Goal: Information Seeking & Learning: Check status

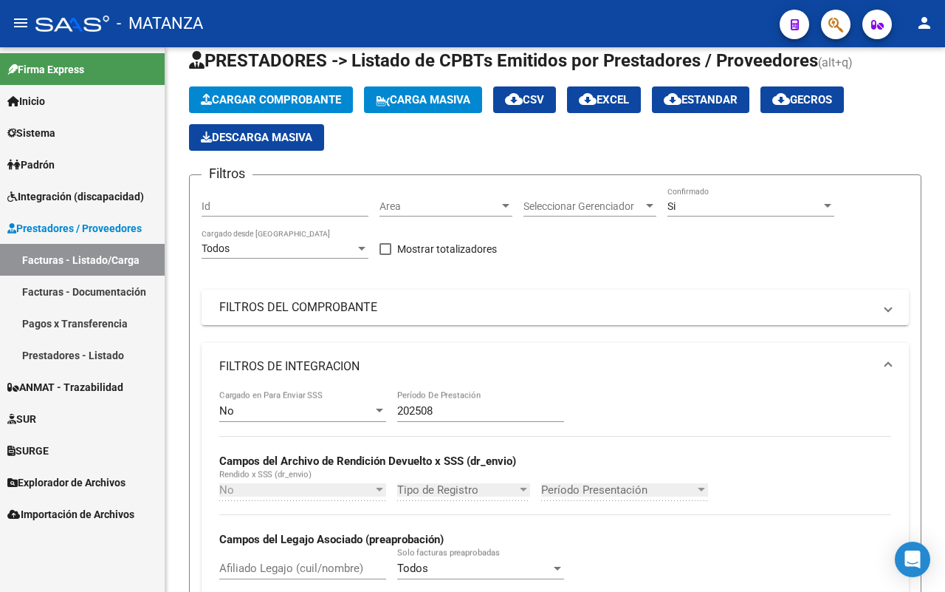
scroll to position [92, 0]
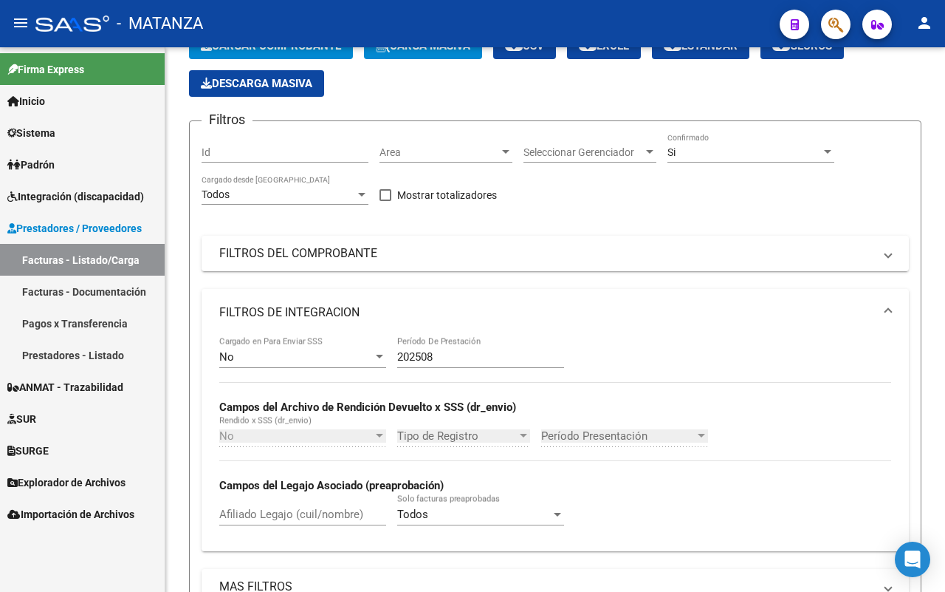
click at [103, 322] on link "Pagos x Transferencia" at bounding box center [82, 323] width 165 height 32
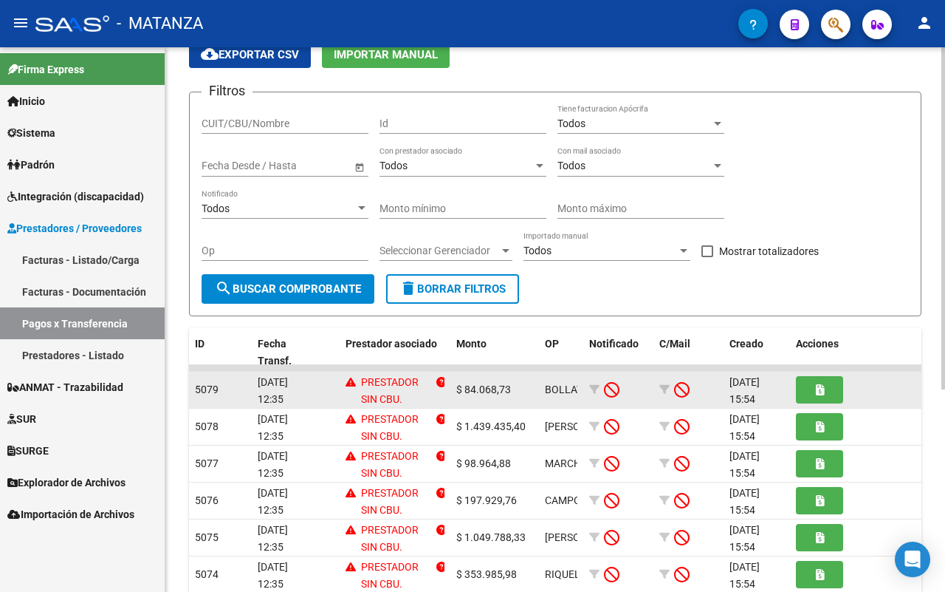
scroll to position [185, 0]
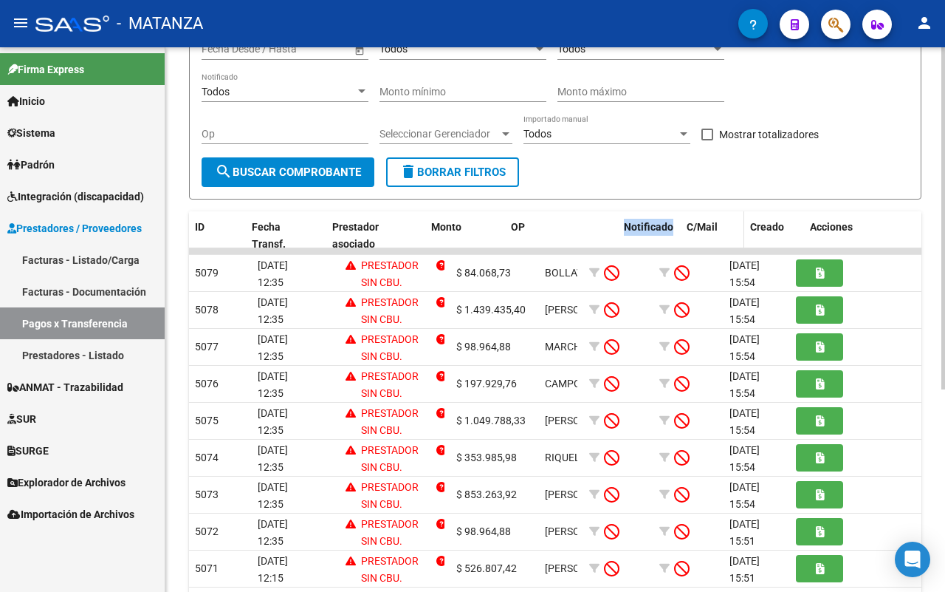
drag, startPoint x: 578, startPoint y: 222, endPoint x: 683, endPoint y: 222, distance: 104.9
click at [683, 222] on div "ID Fecha Transf. Prestador asociado Monto OP Notificado C/Mail Creado Acciones" at bounding box center [556, 235] width 734 height 49
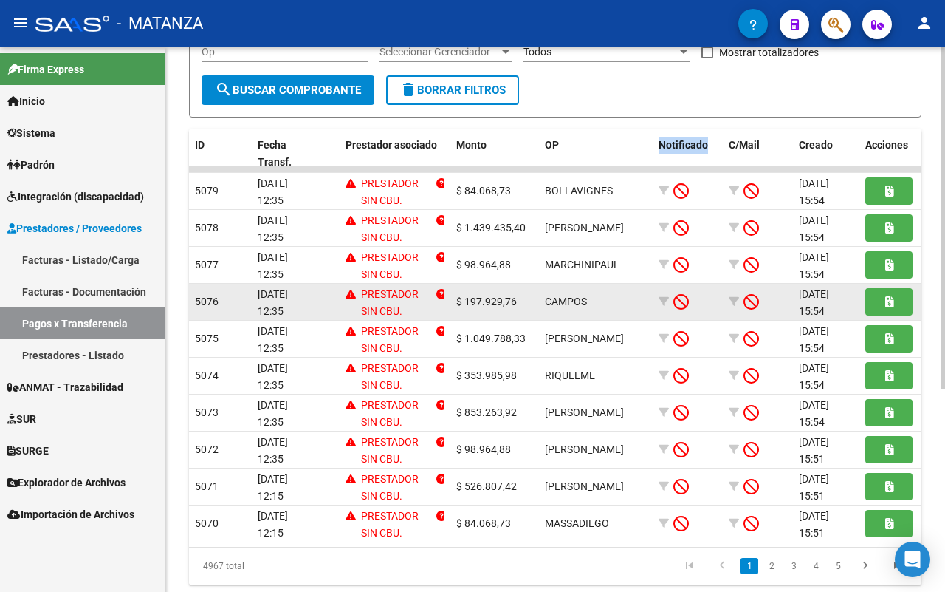
scroll to position [277, 0]
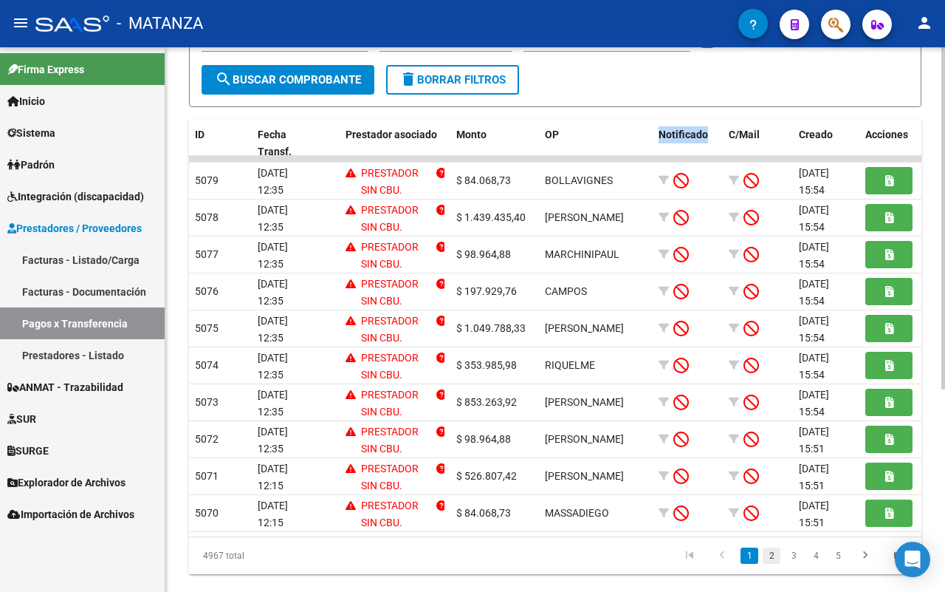
click at [772, 563] on link "2" at bounding box center [772, 555] width 18 height 16
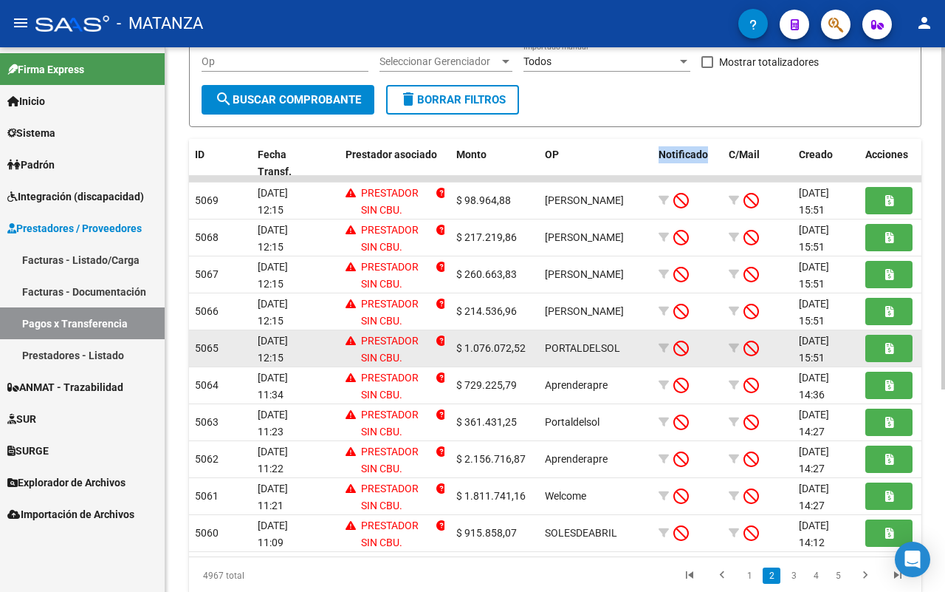
scroll to position [229, 0]
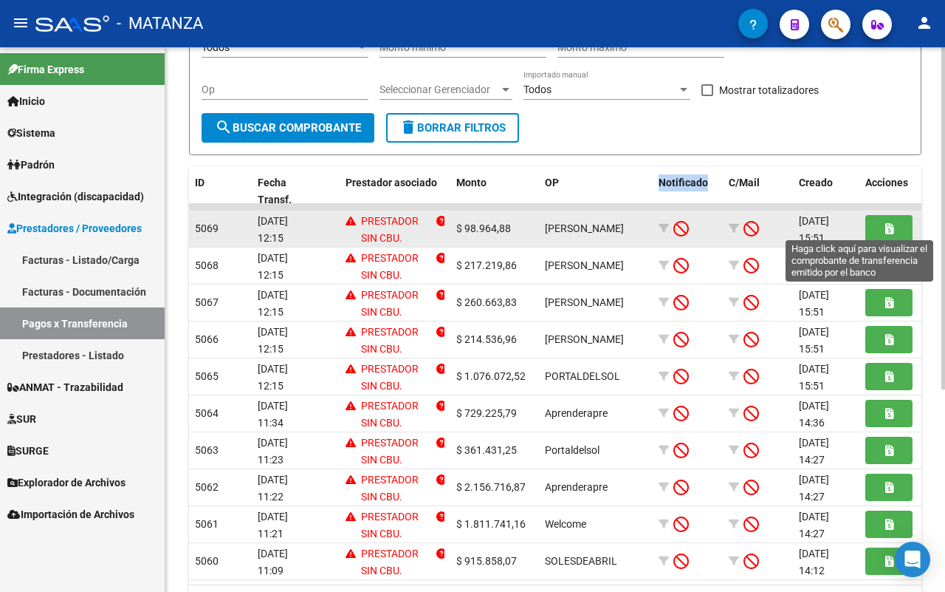
click at [880, 227] on button "button" at bounding box center [888, 228] width 47 height 27
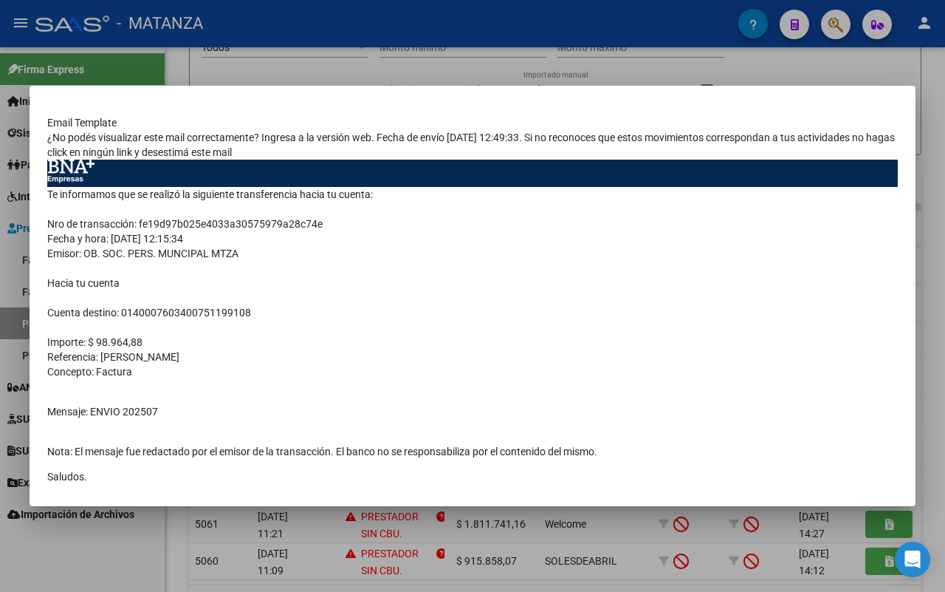
scroll to position [130, 0]
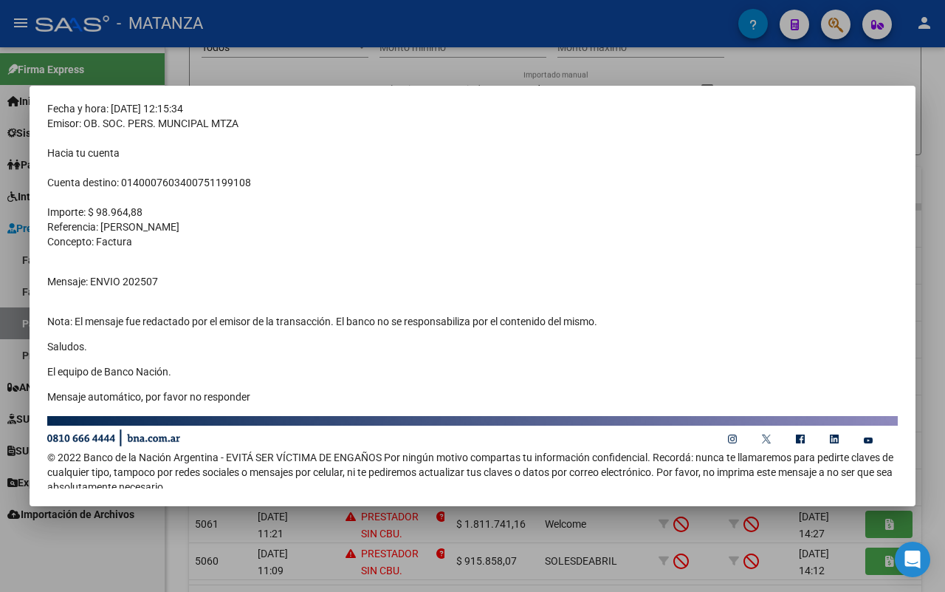
click at [108, 558] on div at bounding box center [472, 296] width 945 height 592
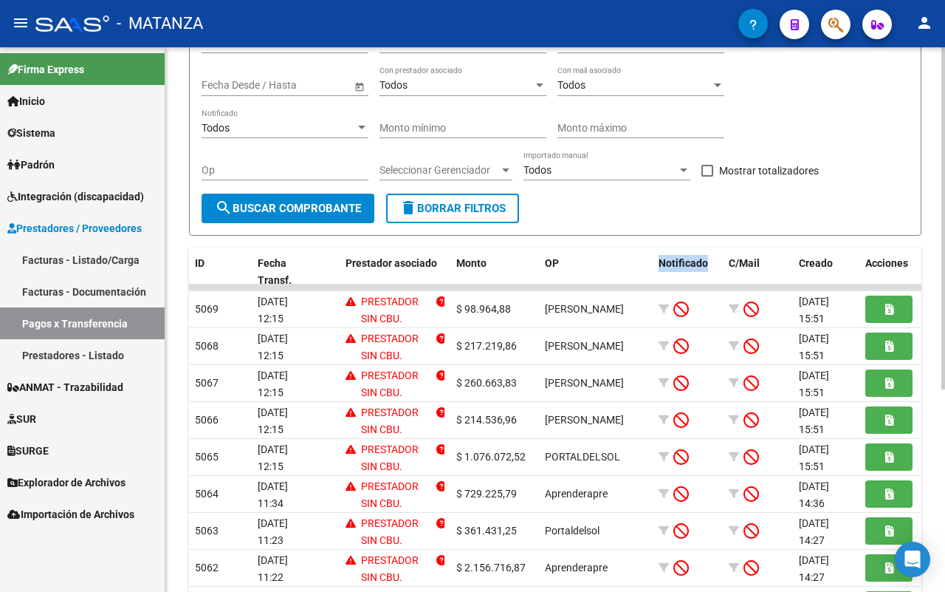
scroll to position [0, 0]
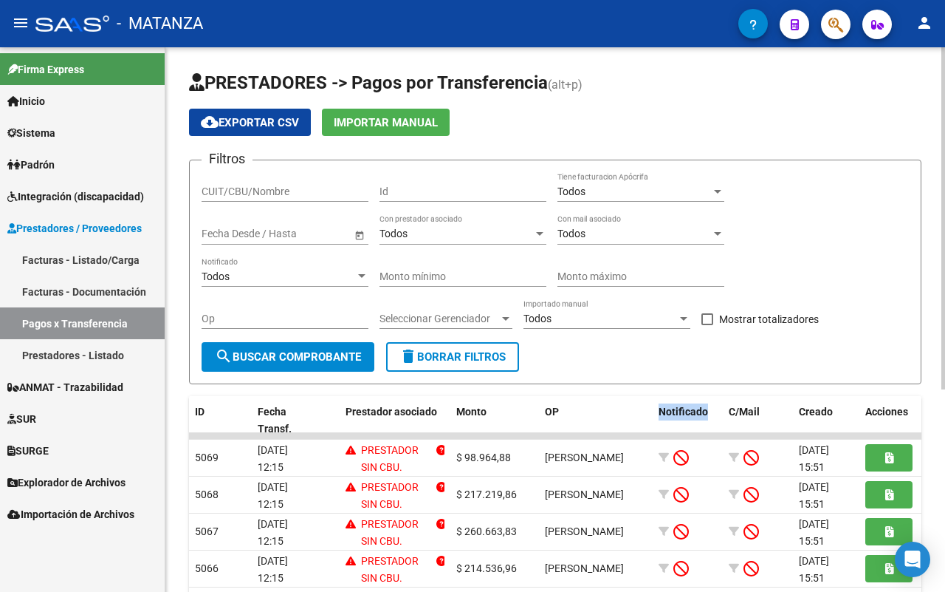
click at [299, 186] on input "CUIT/CBU/Nombre" at bounding box center [285, 191] width 167 height 13
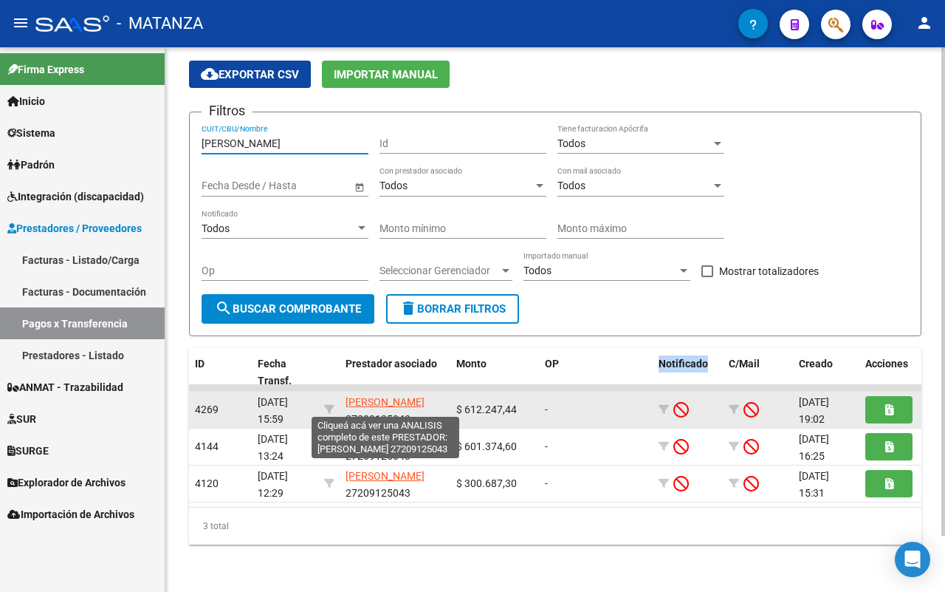
type input "[PERSON_NAME]"
click at [359, 400] on span "[PERSON_NAME]" at bounding box center [385, 402] width 79 height 12
type textarea "27209125043"
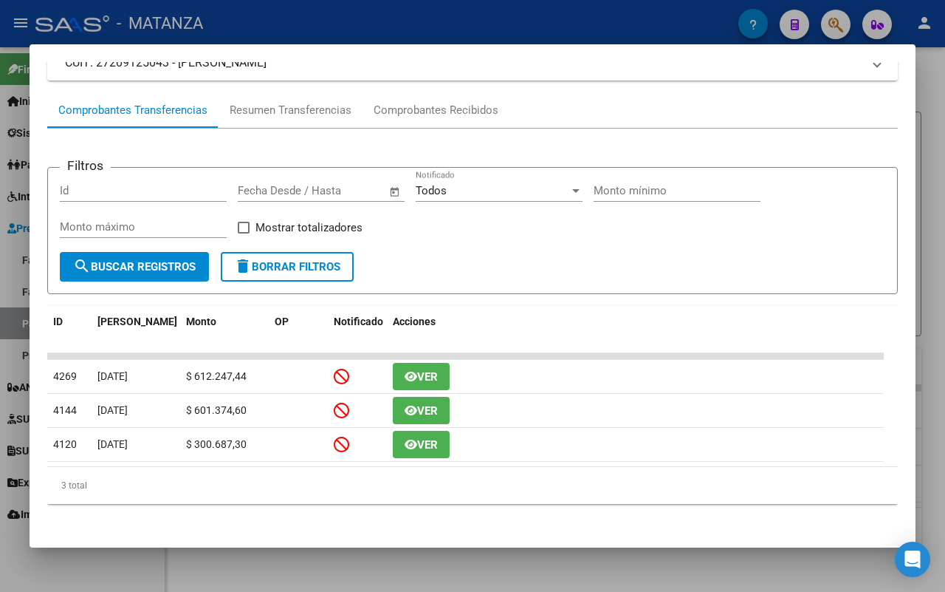
scroll to position [115, 0]
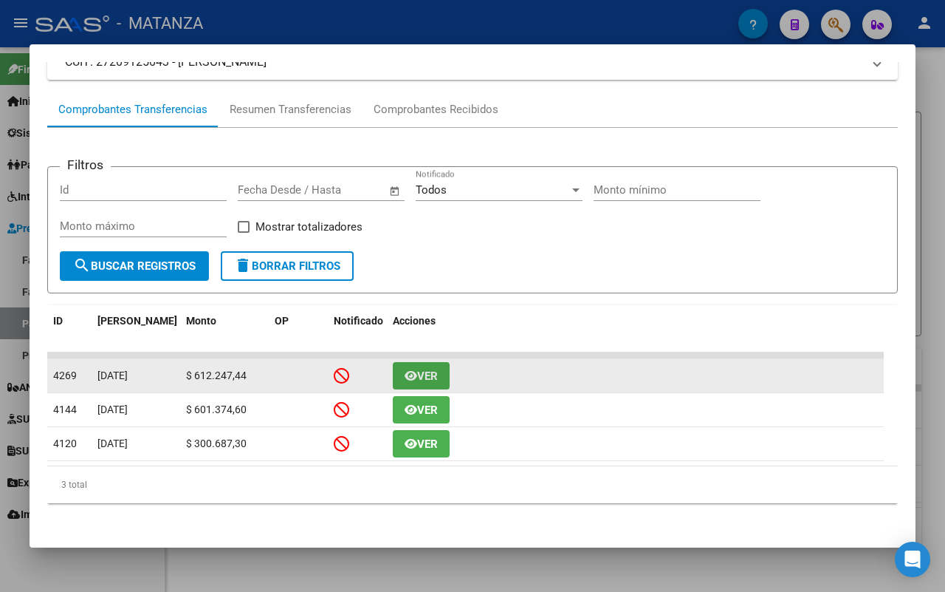
click at [418, 373] on span "Ver" at bounding box center [427, 375] width 21 height 13
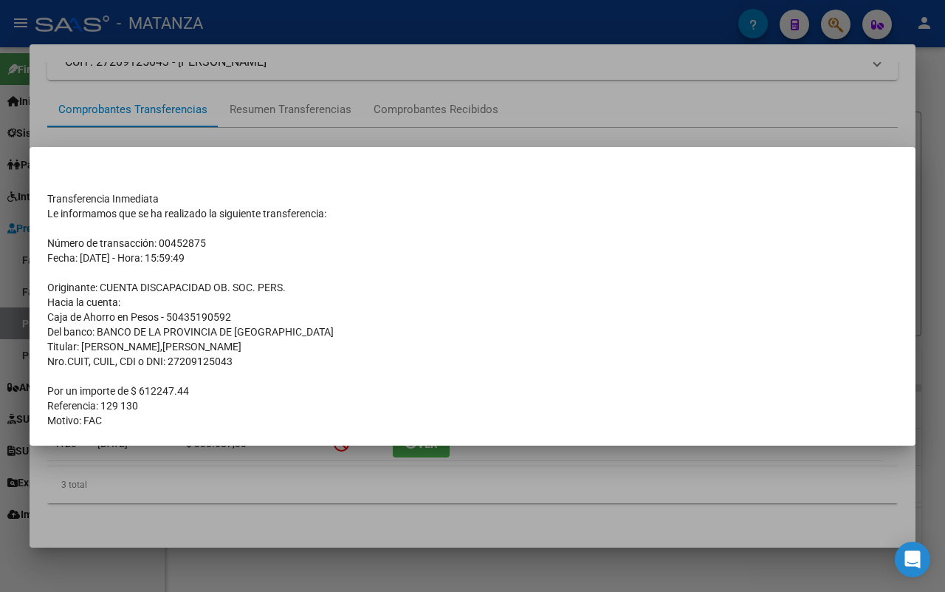
drag, startPoint x: 78, startPoint y: 560, endPoint x: 145, endPoint y: 556, distance: 67.3
click at [83, 559] on div at bounding box center [472, 296] width 945 height 592
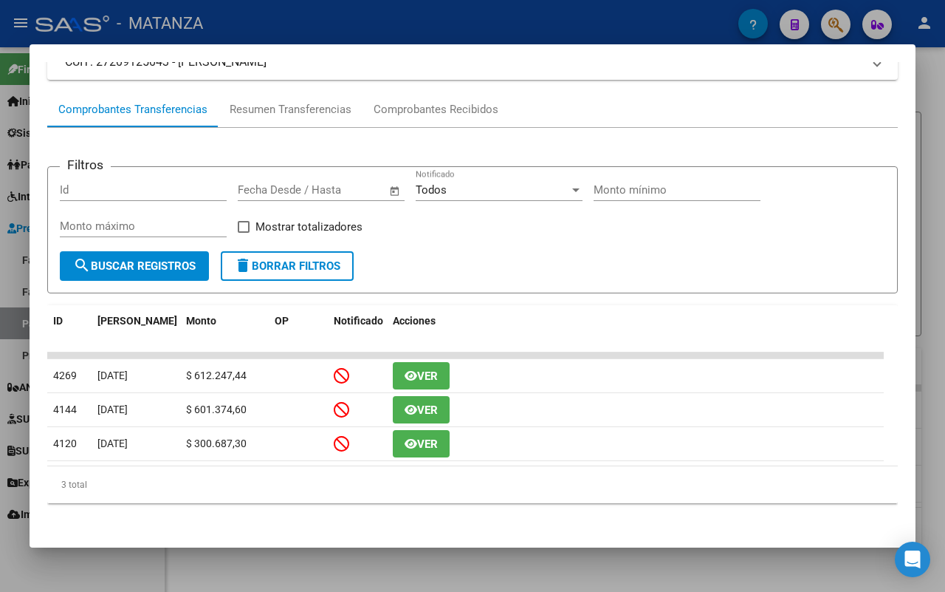
drag, startPoint x: 46, startPoint y: 569, endPoint x: 78, endPoint y: 558, distance: 33.6
click at [54, 565] on div at bounding box center [472, 296] width 945 height 592
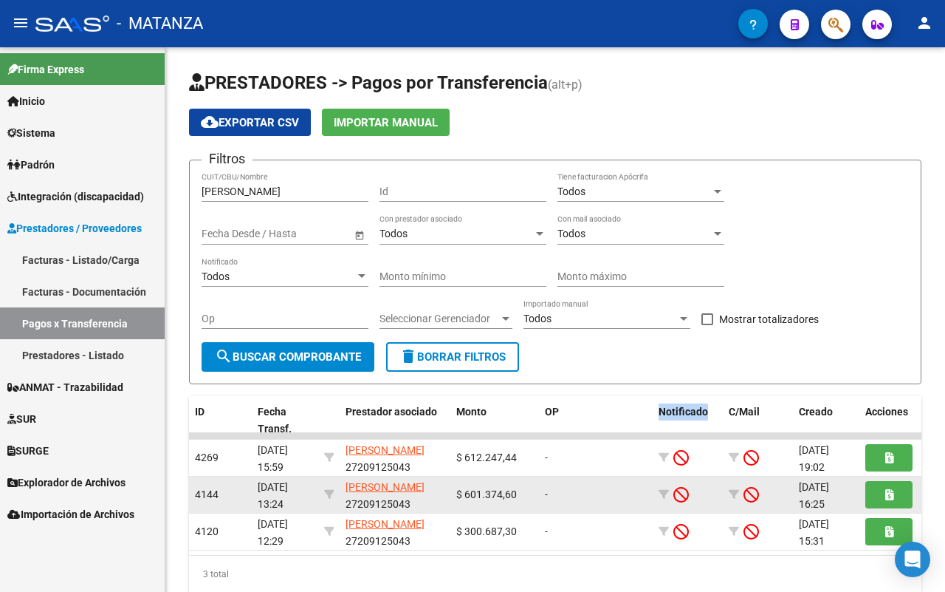
scroll to position [0, 0]
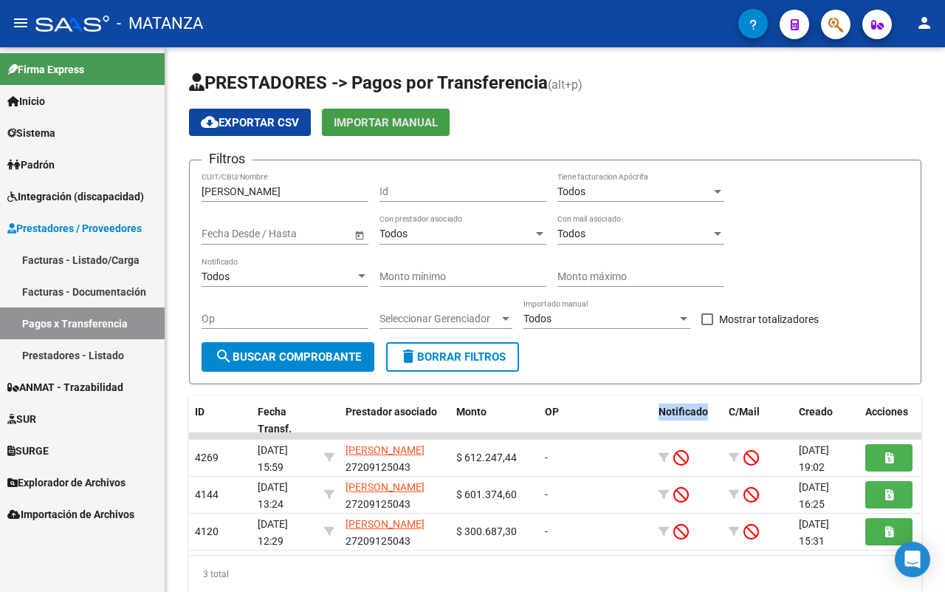
click at [371, 129] on button "Importar Manual" at bounding box center [386, 122] width 128 height 27
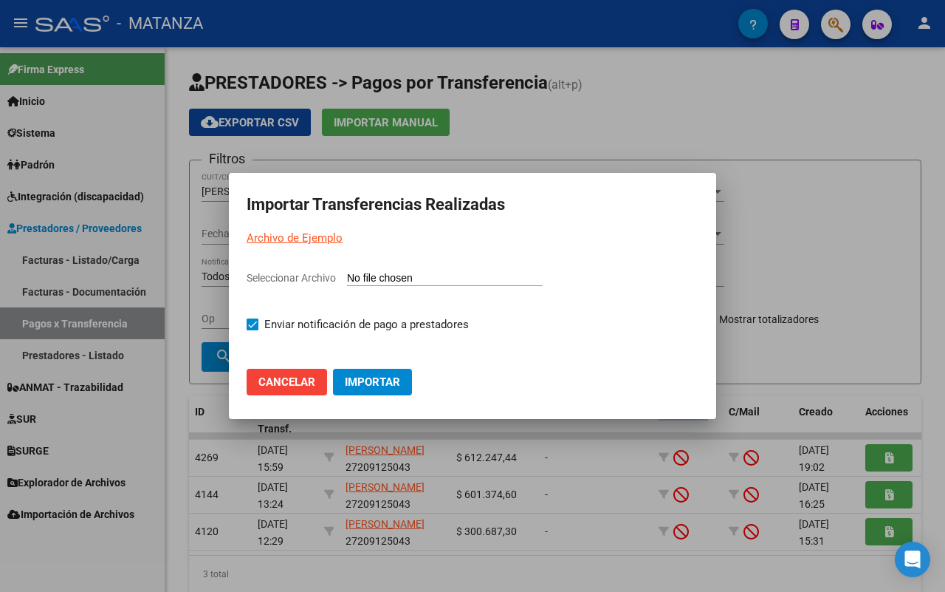
click at [462, 281] on input "Seleccionar Archivo" at bounding box center [445, 279] width 196 height 14
click at [823, 230] on div at bounding box center [472, 296] width 945 height 592
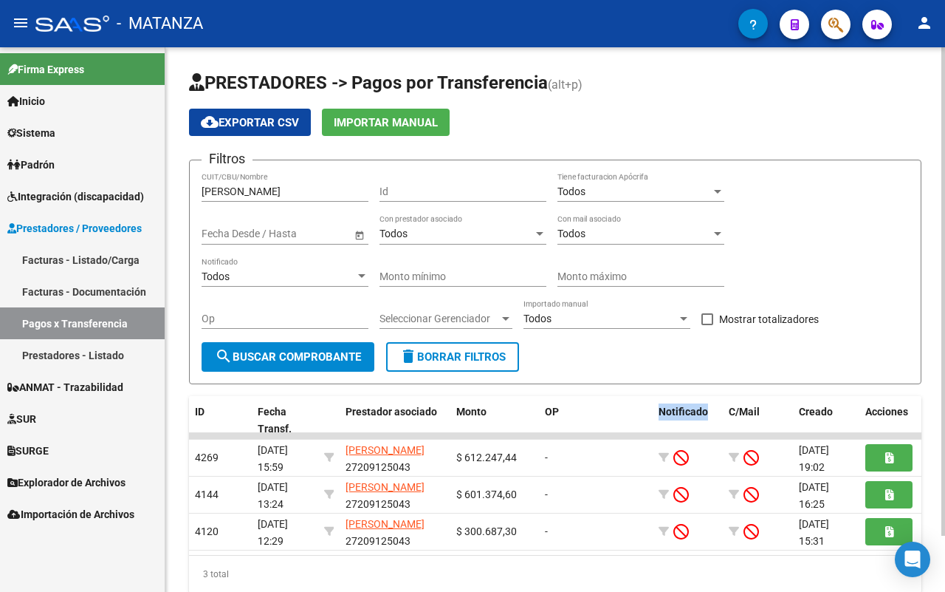
scroll to position [63, 0]
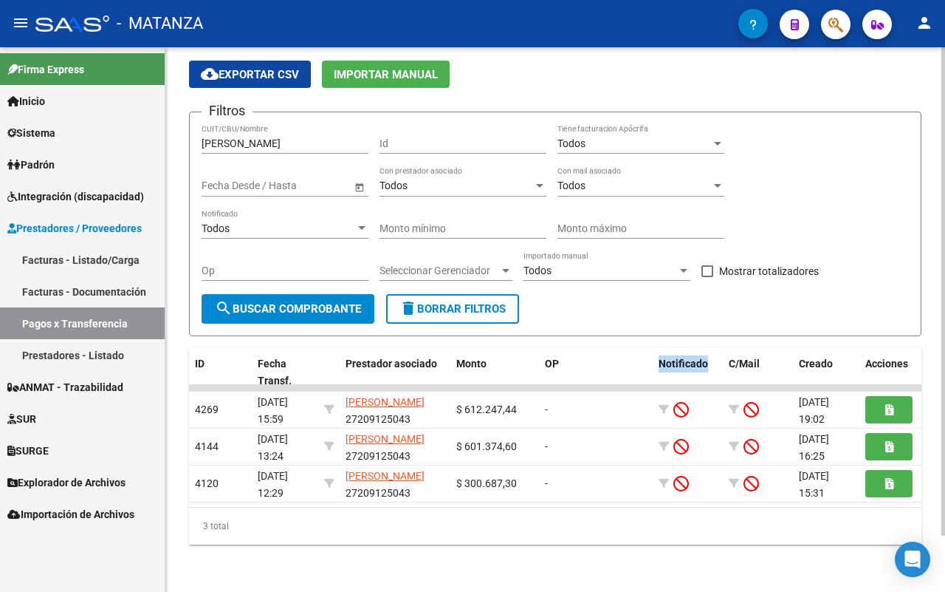
click at [510, 264] on div at bounding box center [505, 270] width 13 height 12
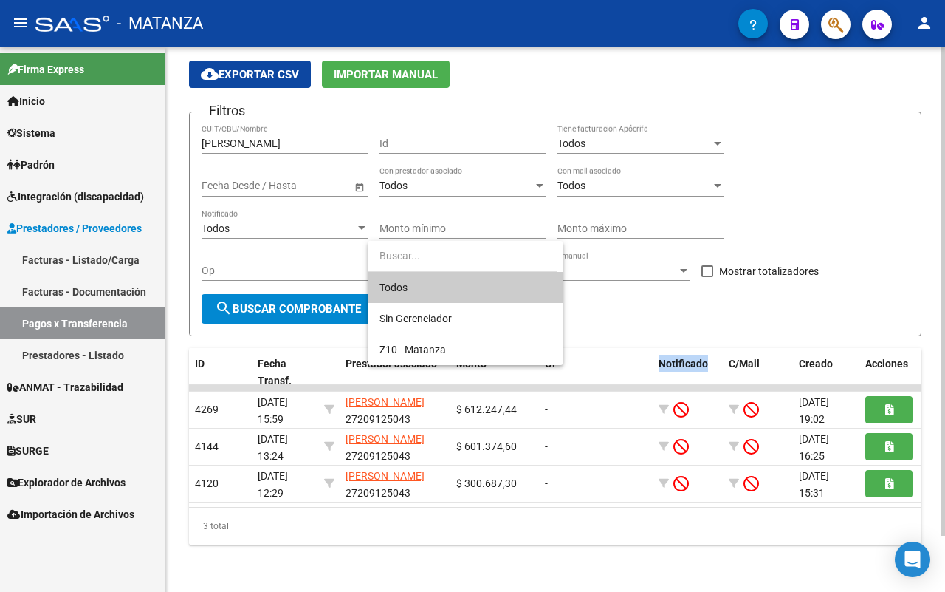
click at [510, 257] on input "dropdown search" at bounding box center [463, 255] width 190 height 31
click at [678, 255] on div at bounding box center [472, 296] width 945 height 592
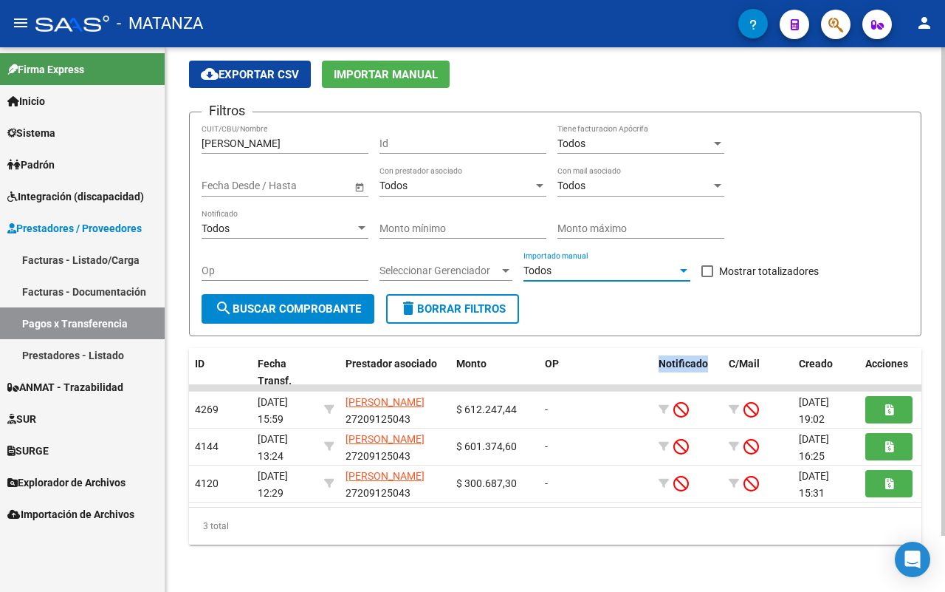
click at [681, 269] on div at bounding box center [683, 271] width 7 height 4
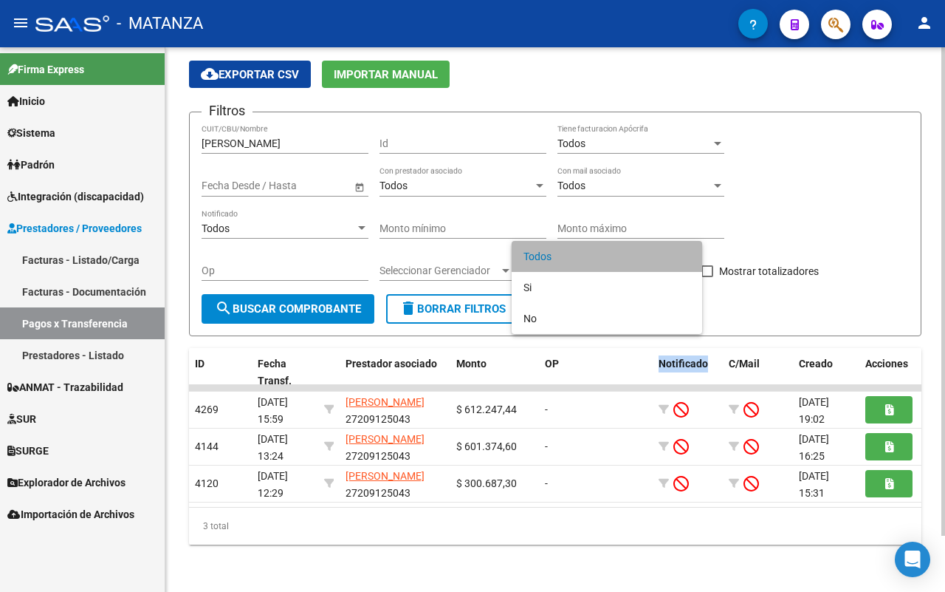
click at [681, 255] on span "Todos" at bounding box center [607, 256] width 167 height 31
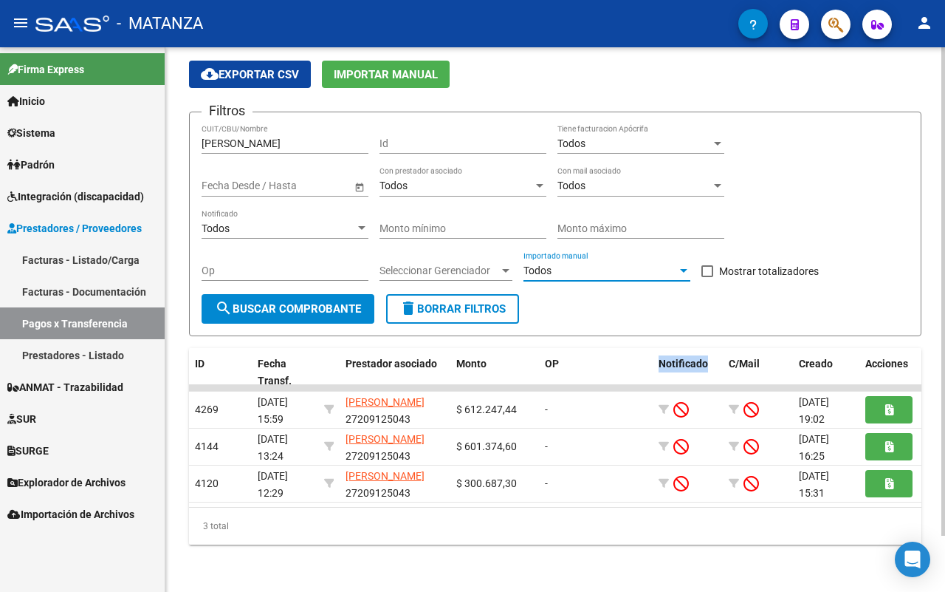
scroll to position [0, 0]
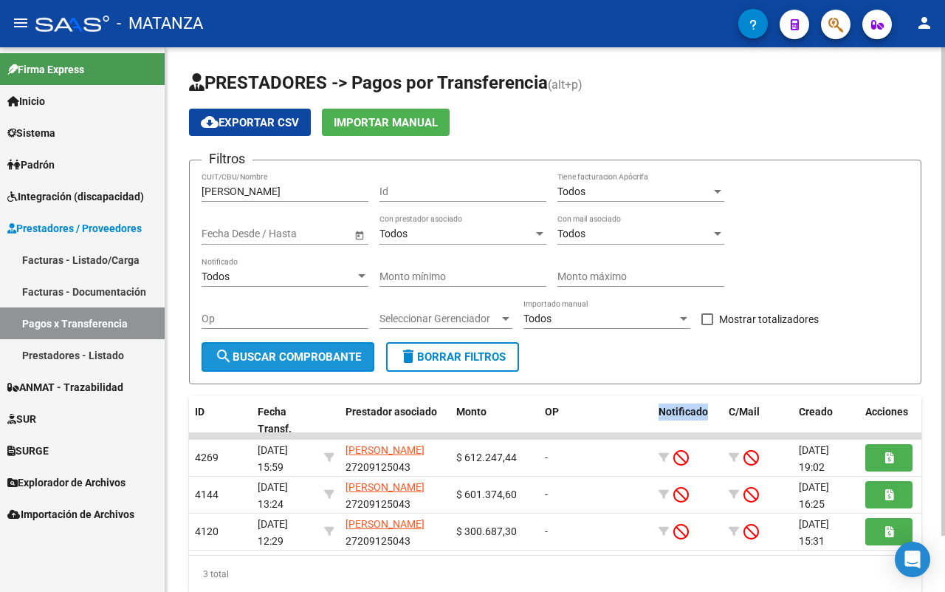
drag, startPoint x: 289, startPoint y: 352, endPoint x: 481, endPoint y: 344, distance: 192.9
click at [301, 352] on span "search Buscar Comprobante" at bounding box center [288, 356] width 146 height 13
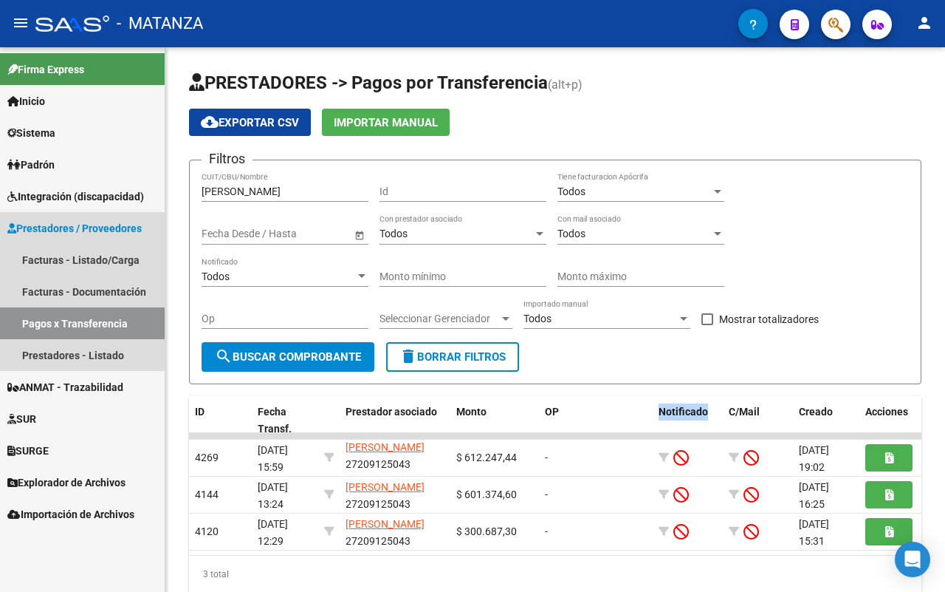
click at [45, 323] on link "Pagos x Transferencia" at bounding box center [82, 323] width 165 height 32
drag, startPoint x: 78, startPoint y: 323, endPoint x: 363, endPoint y: 327, distance: 285.8
click at [78, 323] on link "Pagos x Transferencia" at bounding box center [82, 323] width 165 height 32
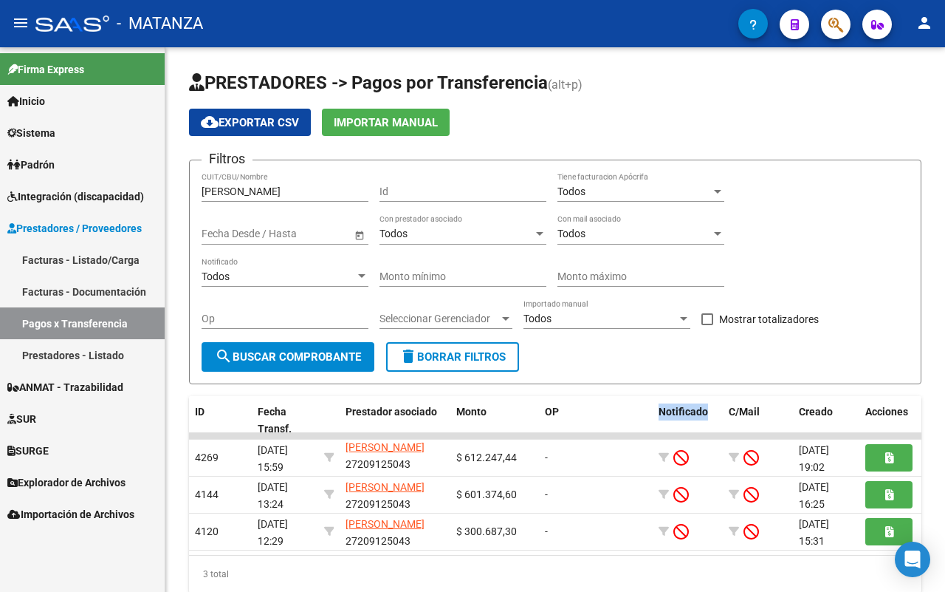
click at [70, 322] on link "Pagos x Transferencia" at bounding box center [82, 323] width 165 height 32
click at [282, 81] on span "PRESTADORES -> Pagos por Transferencia" at bounding box center [368, 82] width 359 height 21
drag, startPoint x: 443, startPoint y: 351, endPoint x: 544, endPoint y: 355, distance: 101.3
click at [449, 351] on span "delete Borrar Filtros" at bounding box center [453, 356] width 106 height 13
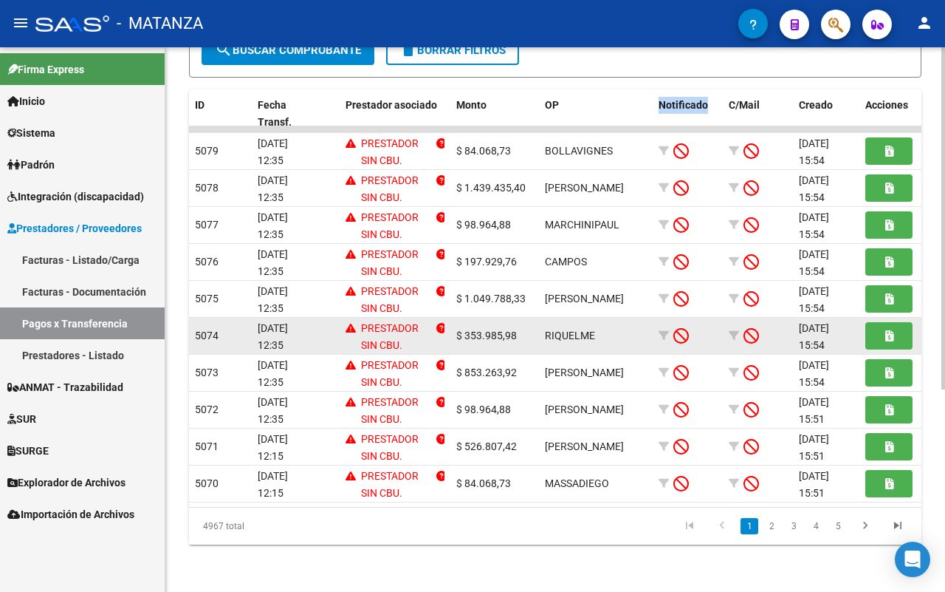
scroll to position [321, 0]
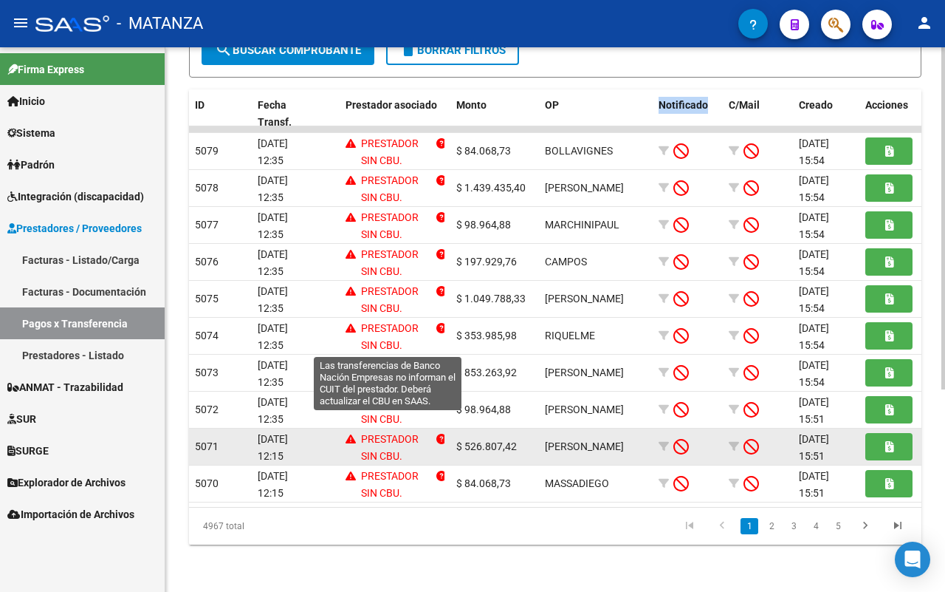
click at [386, 431] on p "PRESTADOR SIN CBU. ACTUALICE LA INFORMACIÓN DEL PRESTADOR." at bounding box center [396, 481] width 70 height 101
click at [351, 433] on icon at bounding box center [351, 438] width 10 height 10
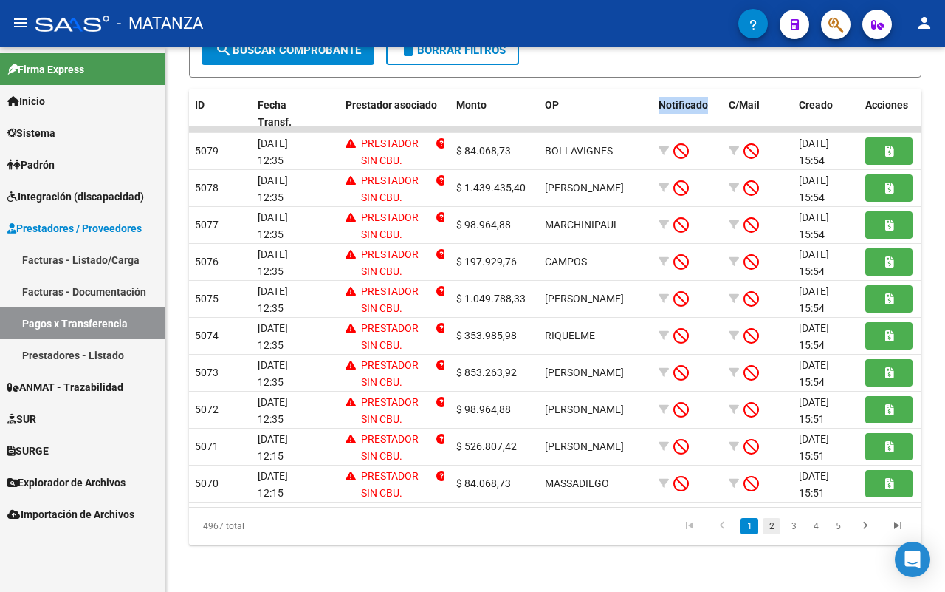
click at [770, 526] on link "2" at bounding box center [772, 526] width 18 height 16
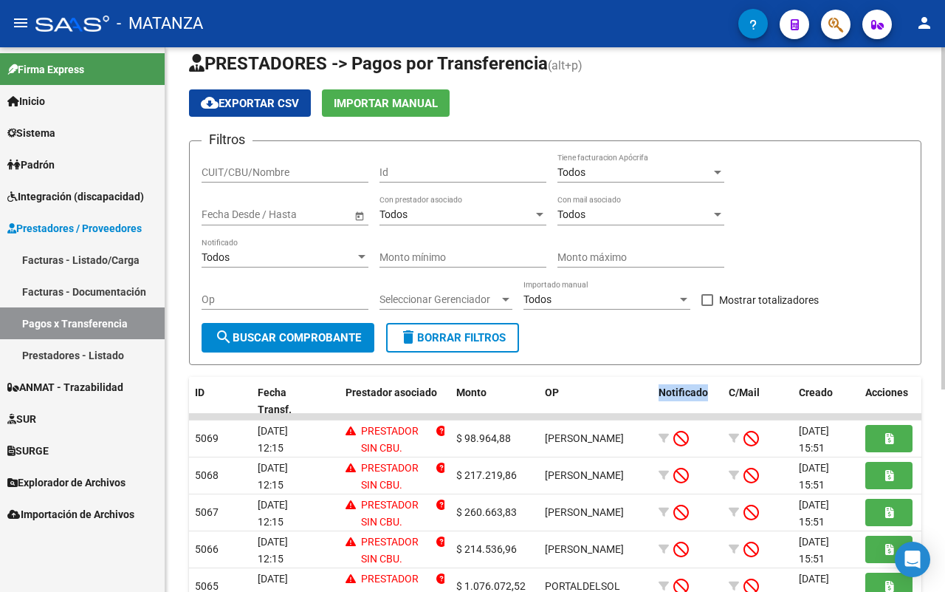
scroll to position [0, 0]
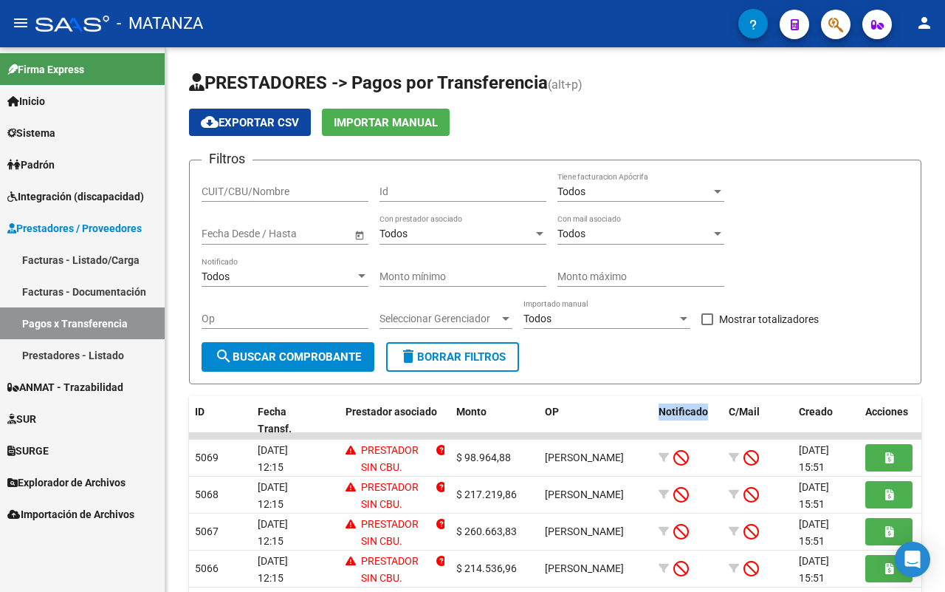
click at [90, 253] on link "Facturas - Listado/Carga" at bounding box center [82, 260] width 165 height 32
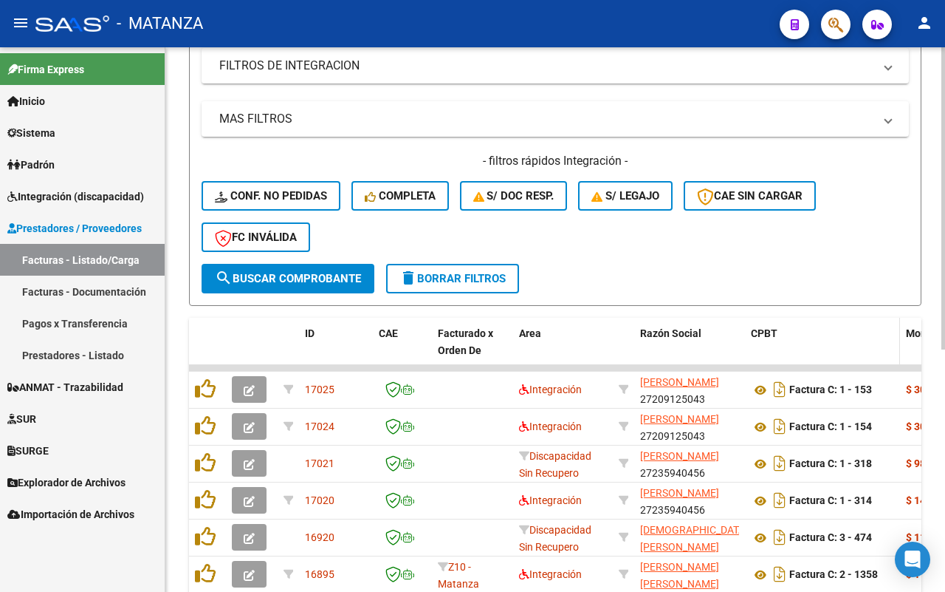
scroll to position [343, 0]
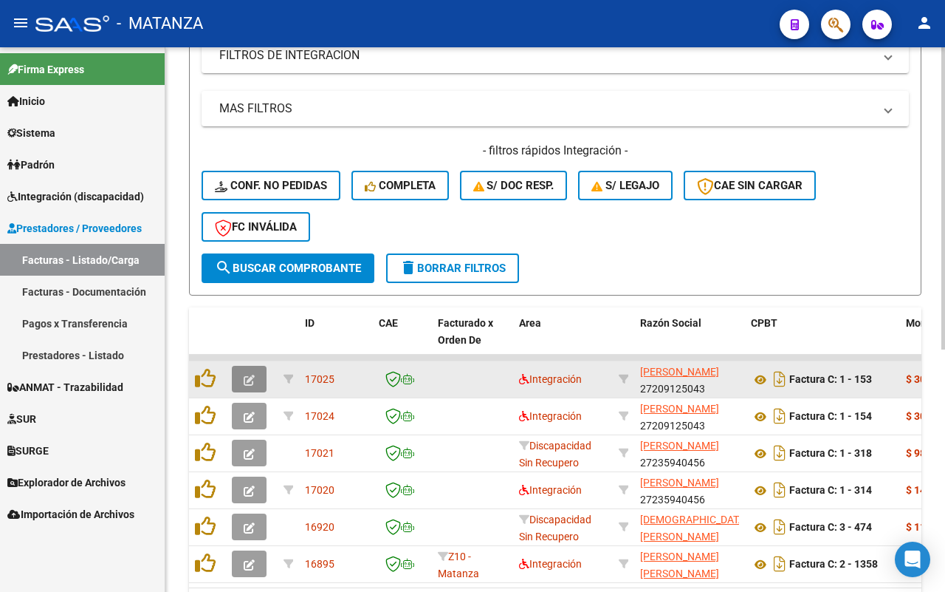
click at [240, 374] on button "button" at bounding box center [249, 379] width 35 height 27
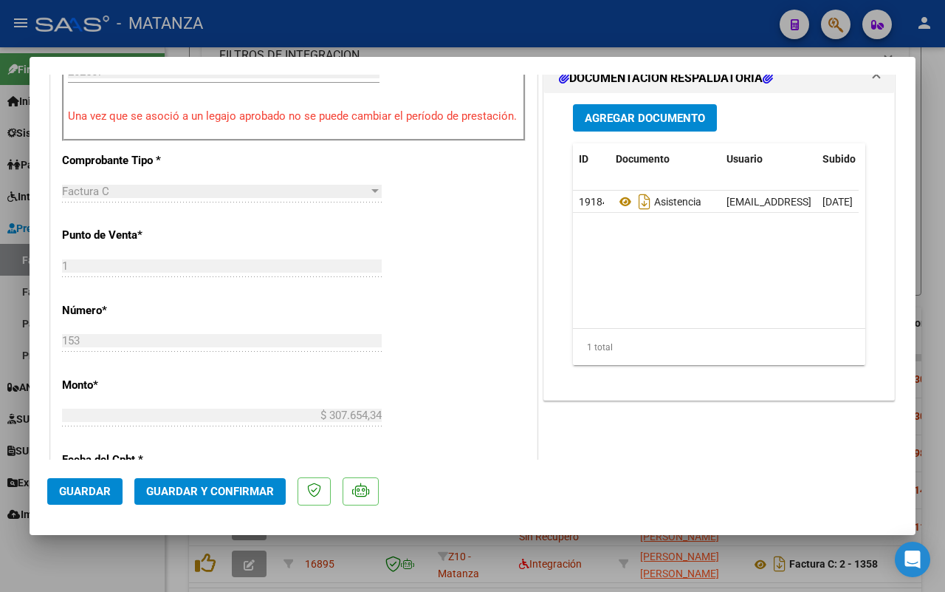
scroll to position [277, 0]
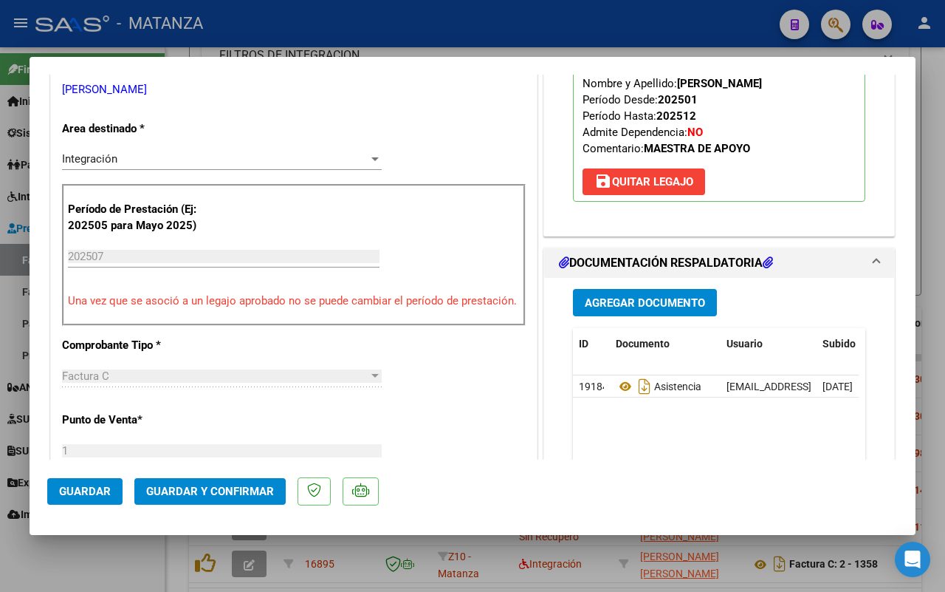
drag, startPoint x: 135, startPoint y: 566, endPoint x: 305, endPoint y: 371, distance: 259.1
click at [135, 563] on div at bounding box center [472, 296] width 945 height 592
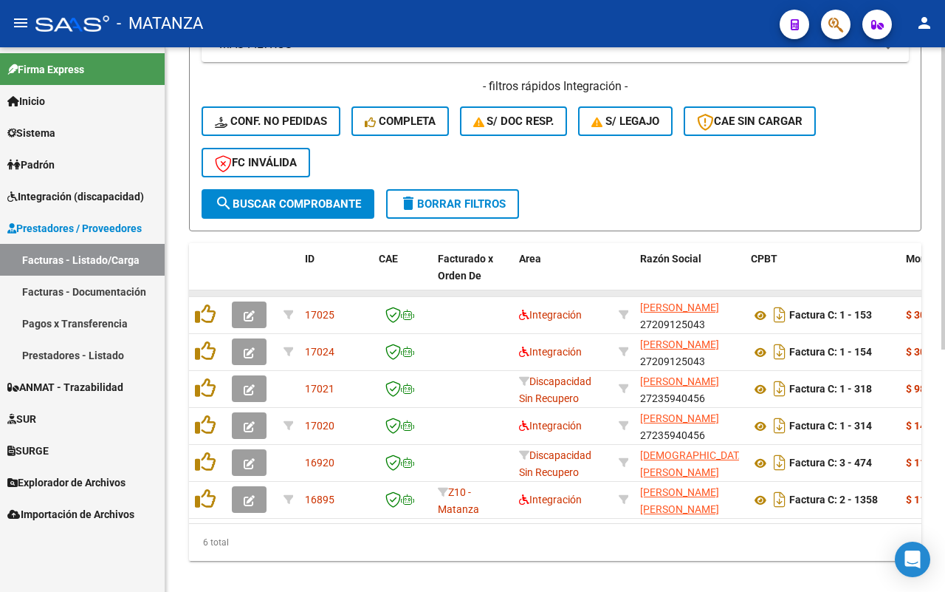
scroll to position [436, 0]
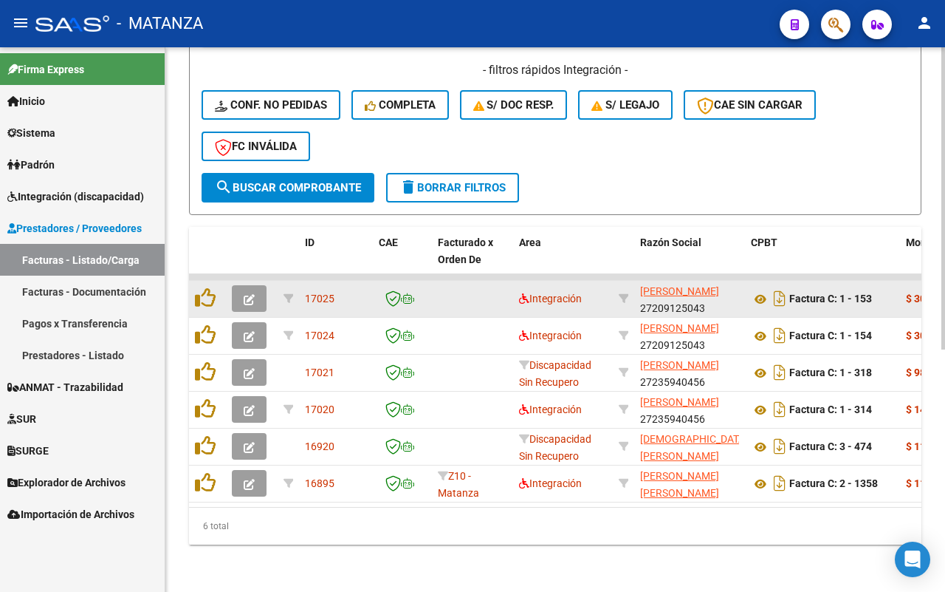
click at [244, 285] on button "button" at bounding box center [249, 298] width 35 height 27
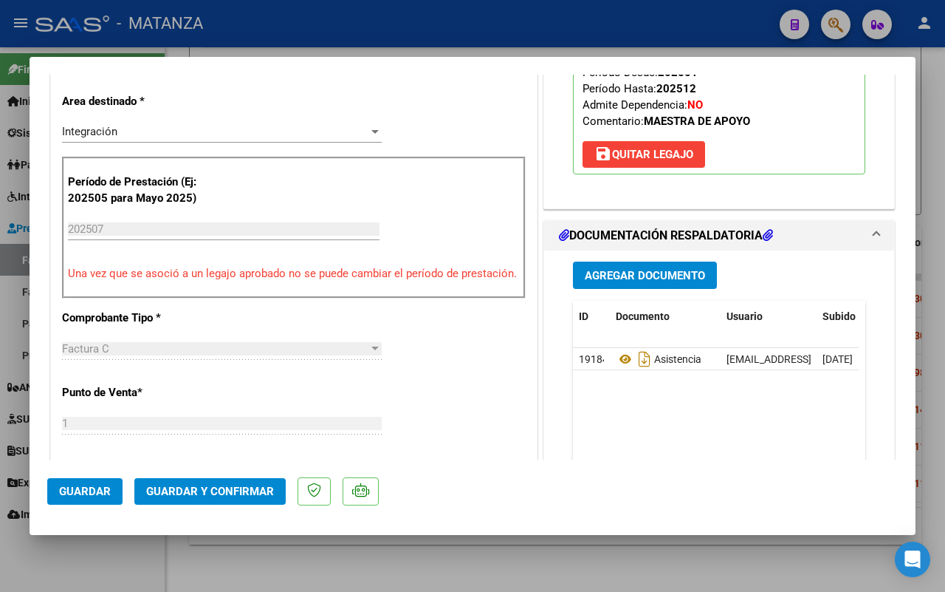
scroll to position [489, 0]
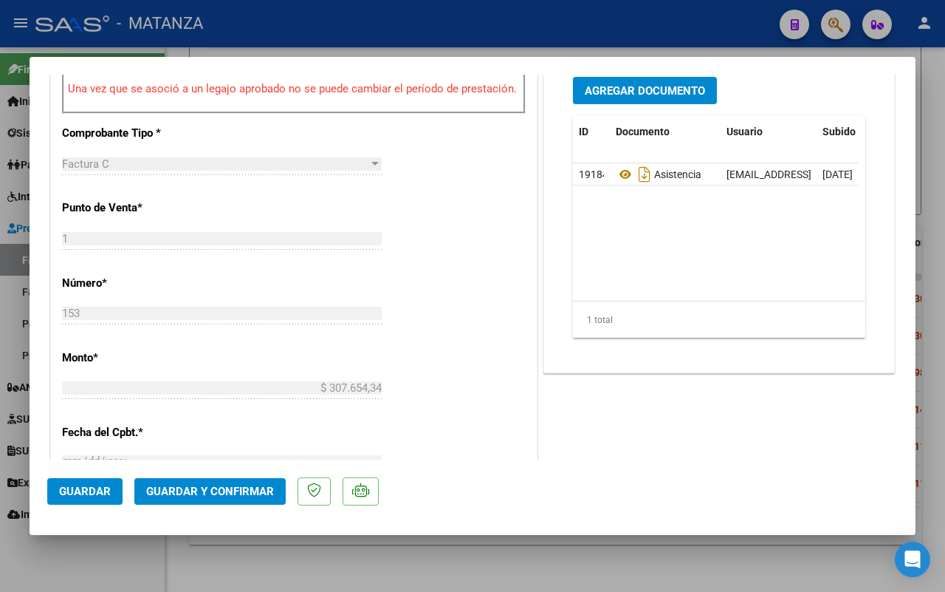
click at [205, 481] on button "Guardar y Confirmar" at bounding box center [209, 491] width 151 height 27
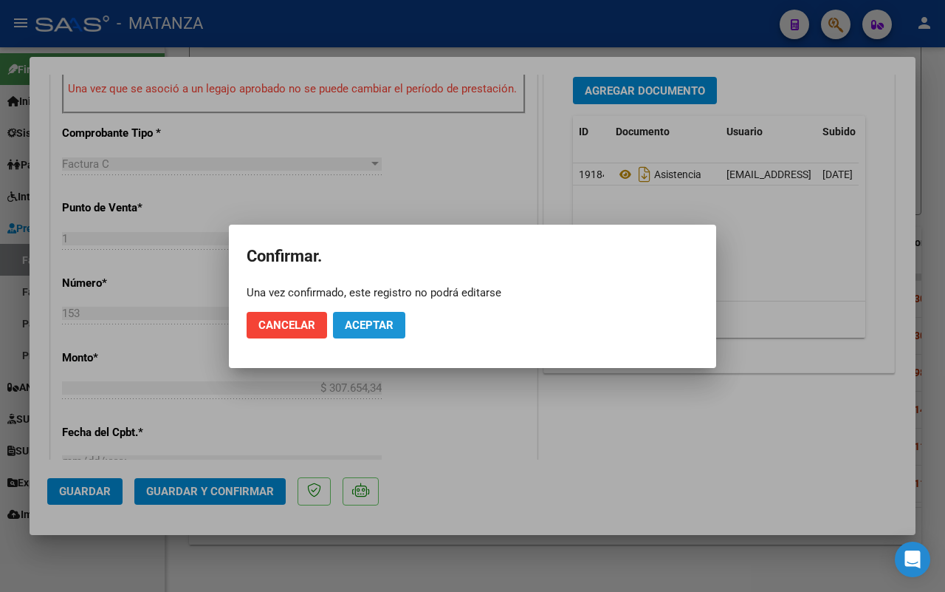
click at [364, 321] on span "Aceptar" at bounding box center [369, 324] width 49 height 13
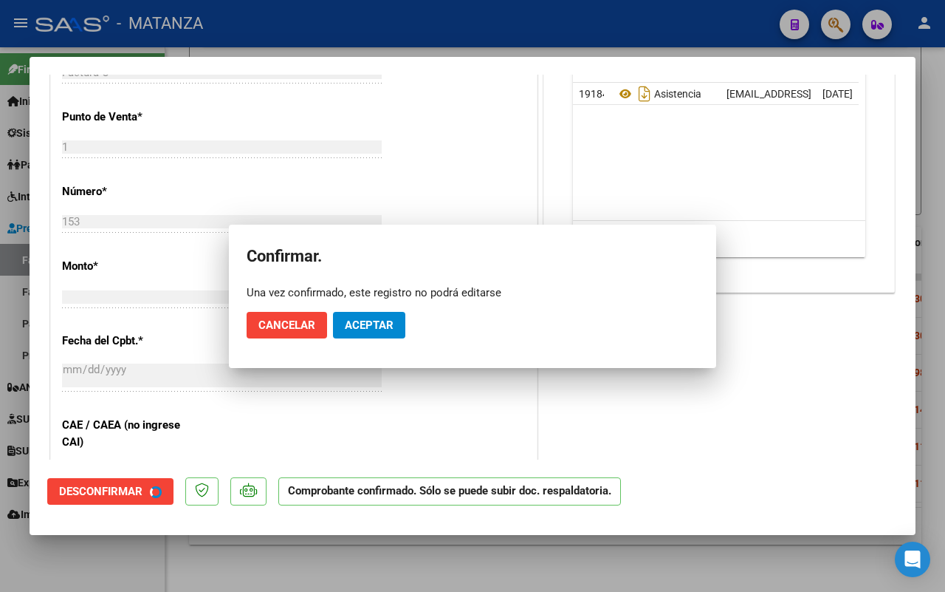
scroll to position [506, 0]
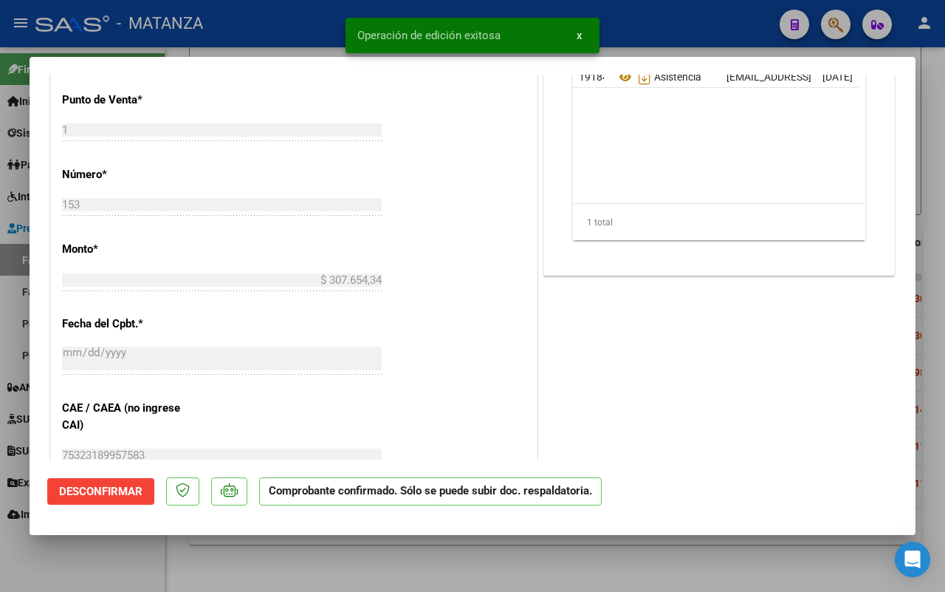
click at [107, 565] on div at bounding box center [472, 296] width 945 height 592
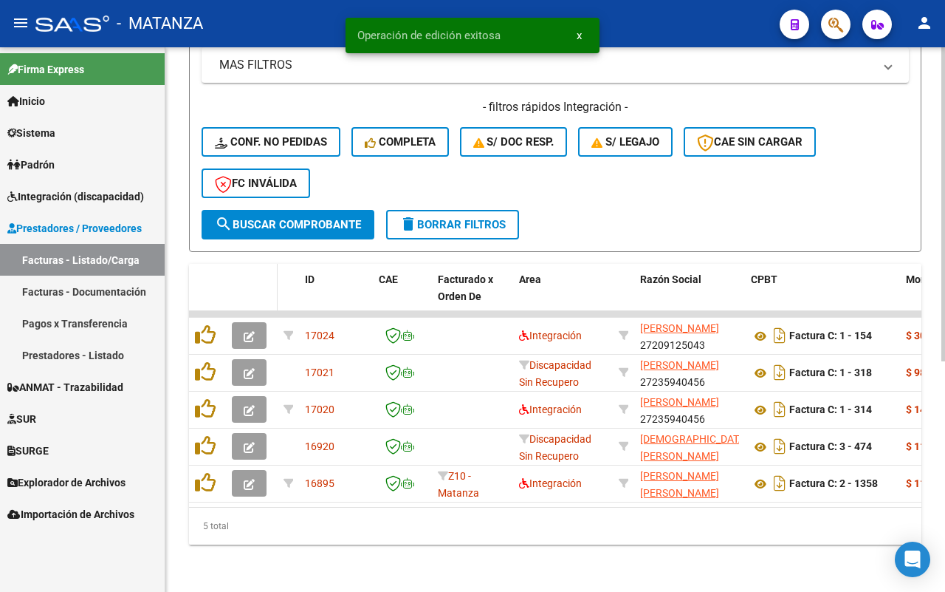
scroll to position [399, 0]
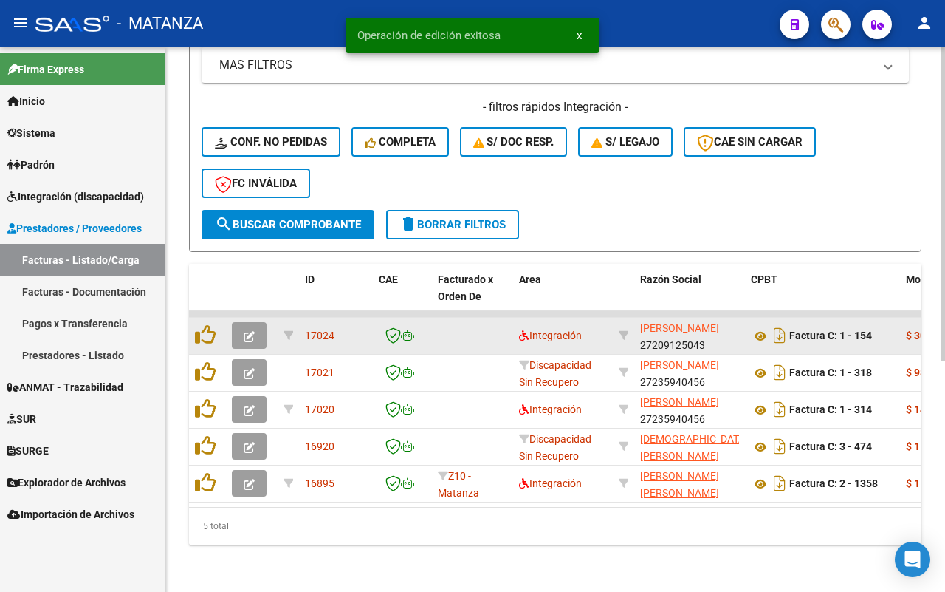
click at [253, 331] on icon "button" at bounding box center [249, 336] width 11 height 11
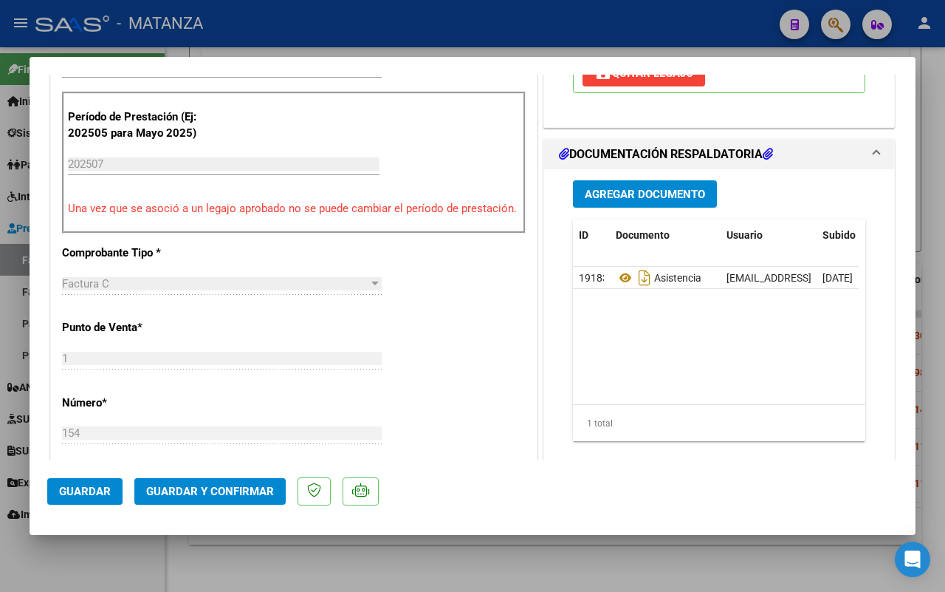
scroll to position [554, 0]
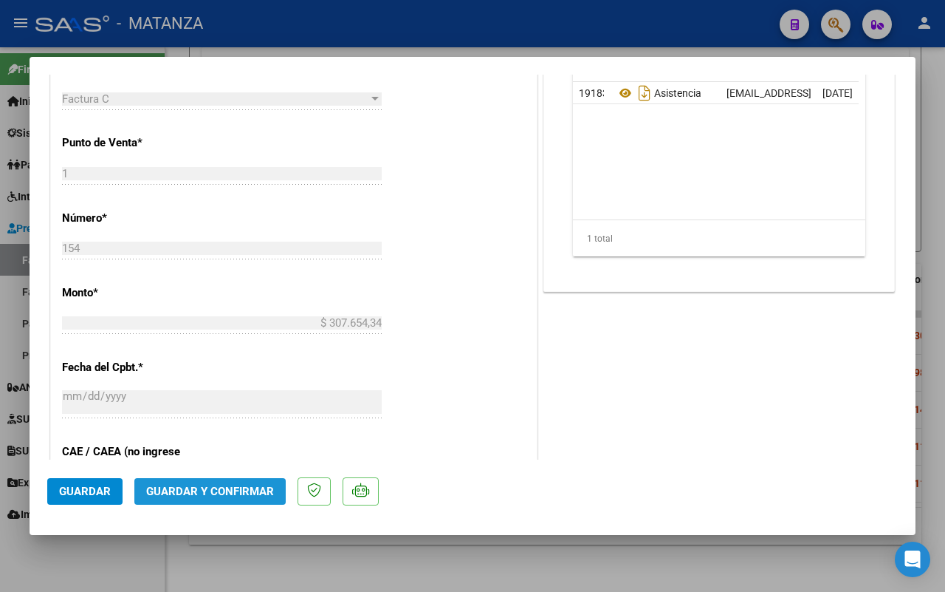
click at [233, 488] on span "Guardar y Confirmar" at bounding box center [210, 490] width 128 height 13
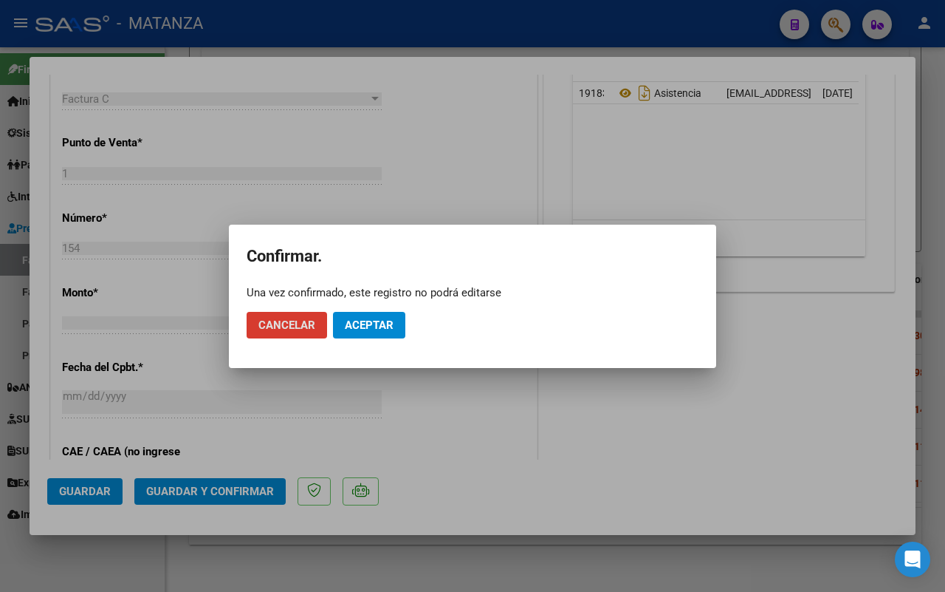
click at [380, 320] on span "Aceptar" at bounding box center [369, 324] width 49 height 13
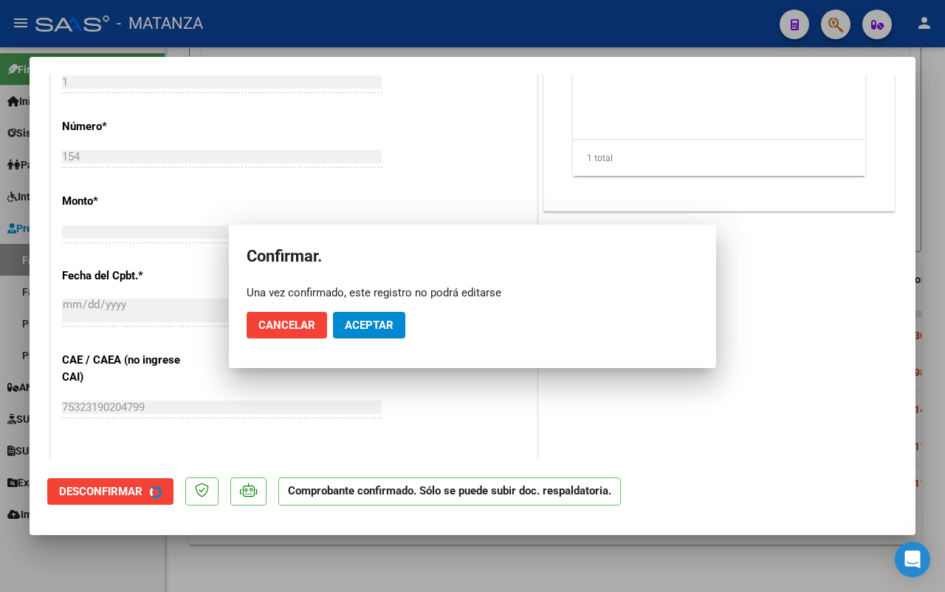
scroll to position [570, 0]
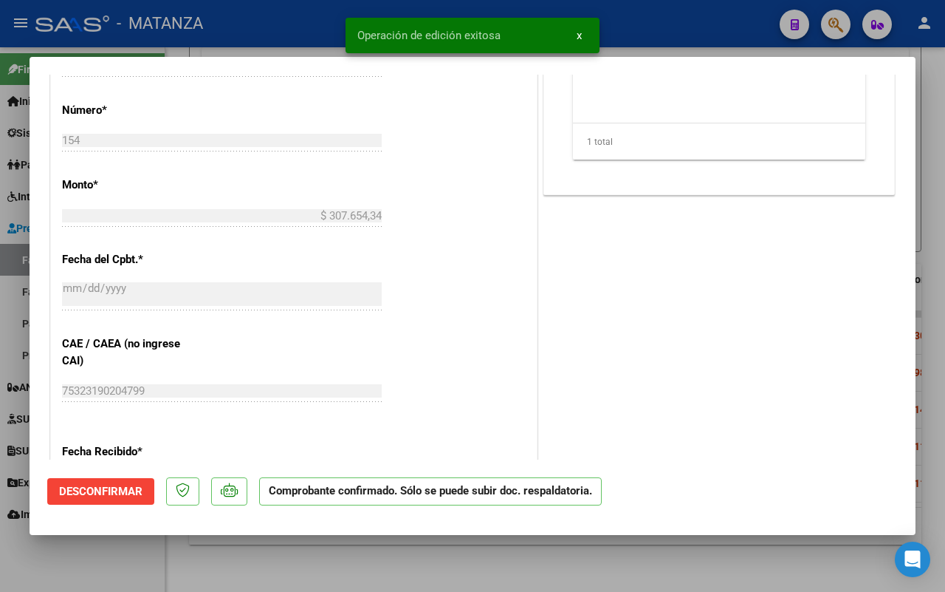
drag, startPoint x: 94, startPoint y: 558, endPoint x: 104, endPoint y: 561, distance: 10.8
click at [95, 558] on div at bounding box center [472, 296] width 945 height 592
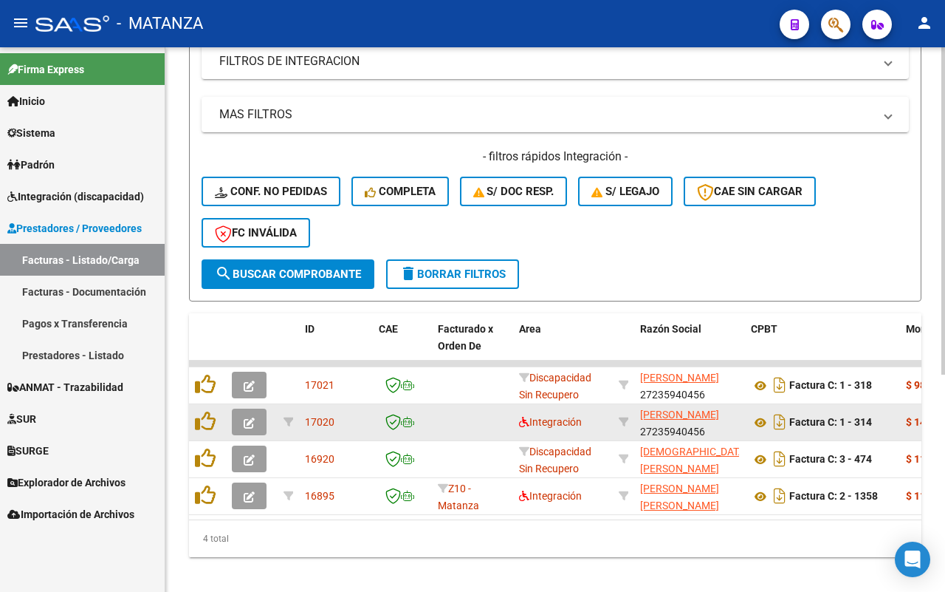
scroll to position [362, 0]
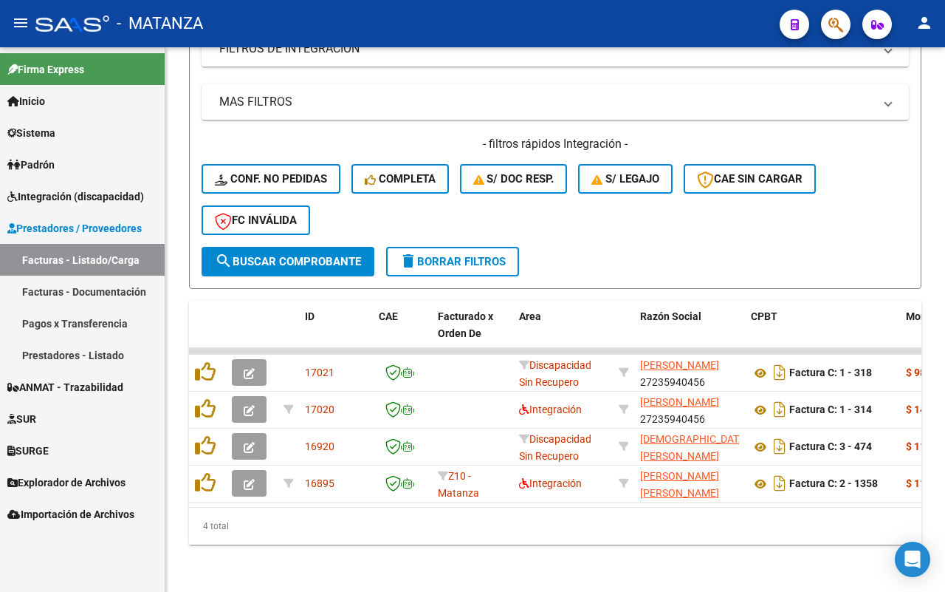
click at [72, 315] on link "Pagos x Transferencia" at bounding box center [82, 323] width 165 height 32
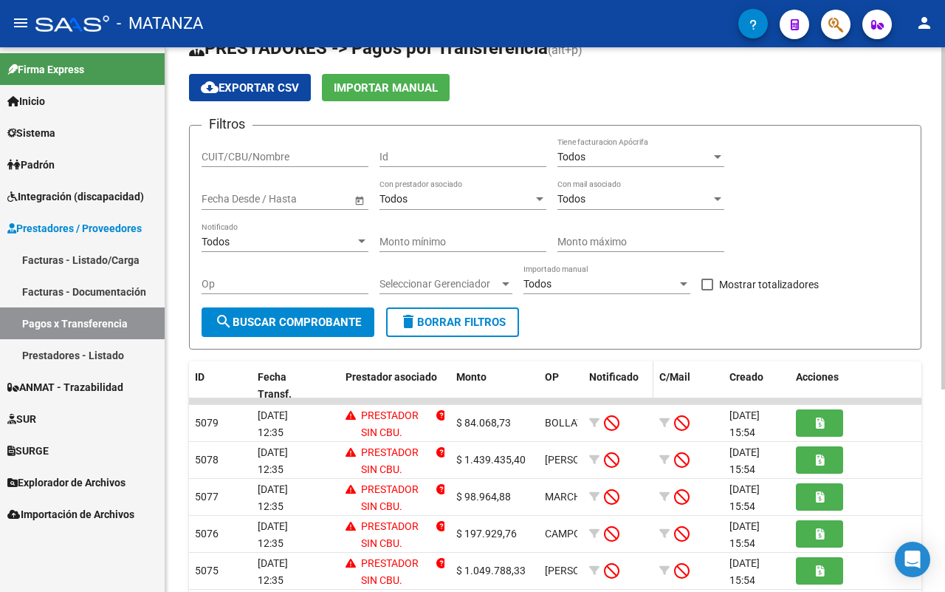
scroll to position [92, 0]
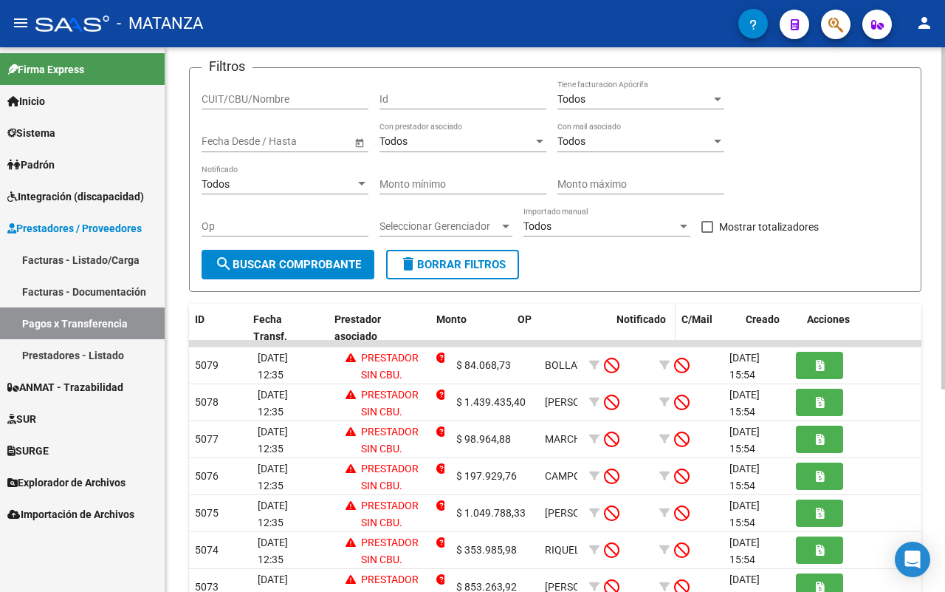
drag, startPoint x: 578, startPoint y: 319, endPoint x: 658, endPoint y: 319, distance: 79.8
click at [658, 319] on div "ID Fecha Transf. Prestador asociado Monto OP Notificado C/Mail Creado Acciones" at bounding box center [556, 328] width 734 height 49
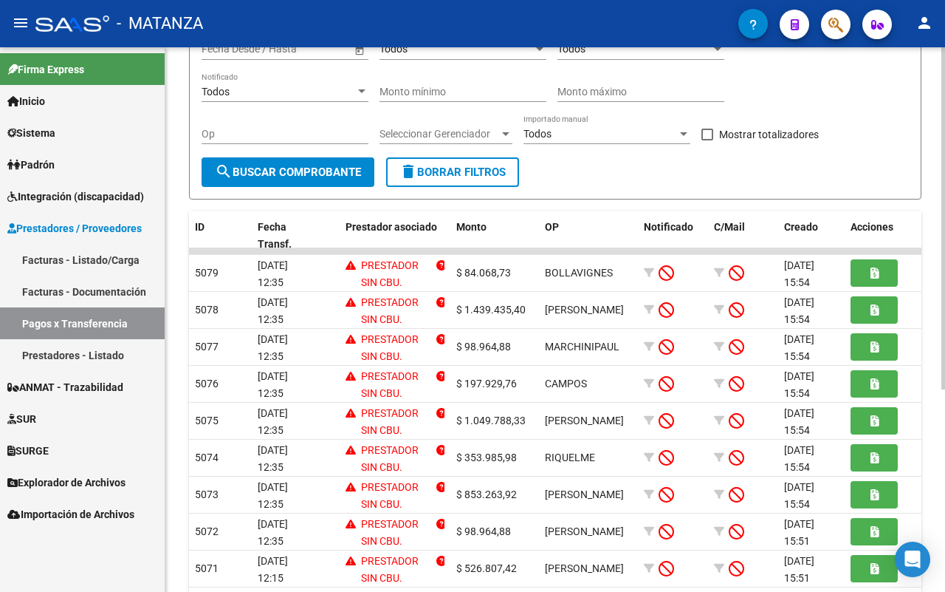
scroll to position [321, 0]
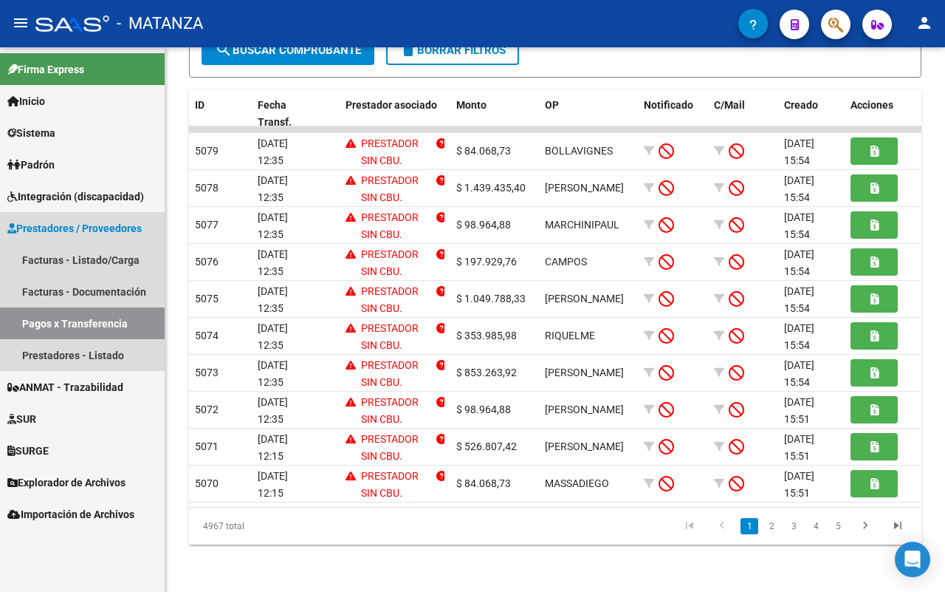
drag, startPoint x: 80, startPoint y: 316, endPoint x: 137, endPoint y: 321, distance: 57.8
click at [82, 316] on link "Pagos x Transferencia" at bounding box center [82, 323] width 165 height 32
drag, startPoint x: 75, startPoint y: 320, endPoint x: 143, endPoint y: 337, distance: 70.2
click at [76, 319] on link "Pagos x Transferencia" at bounding box center [82, 323] width 165 height 32
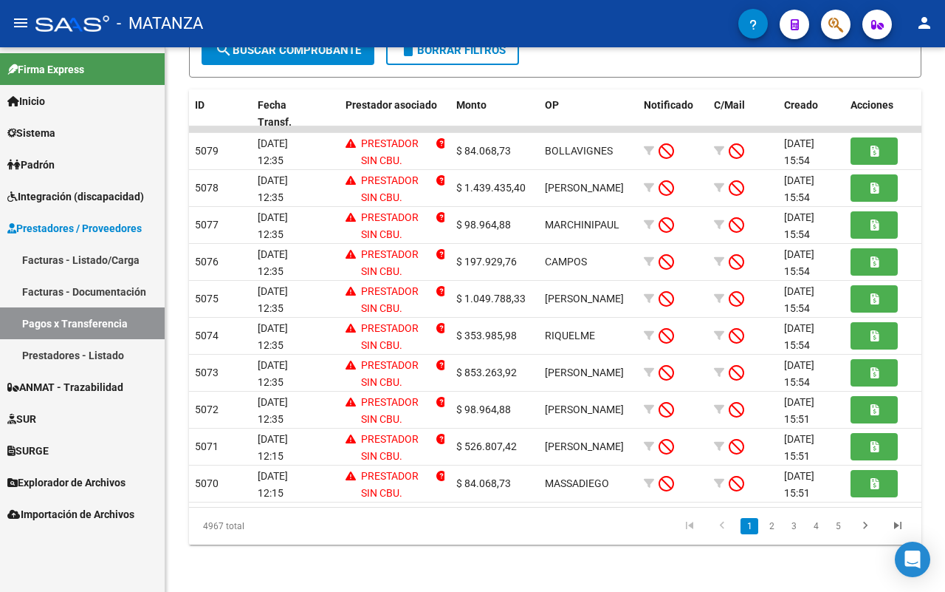
click at [46, 312] on link "Pagos x Transferencia" at bounding box center [82, 323] width 165 height 32
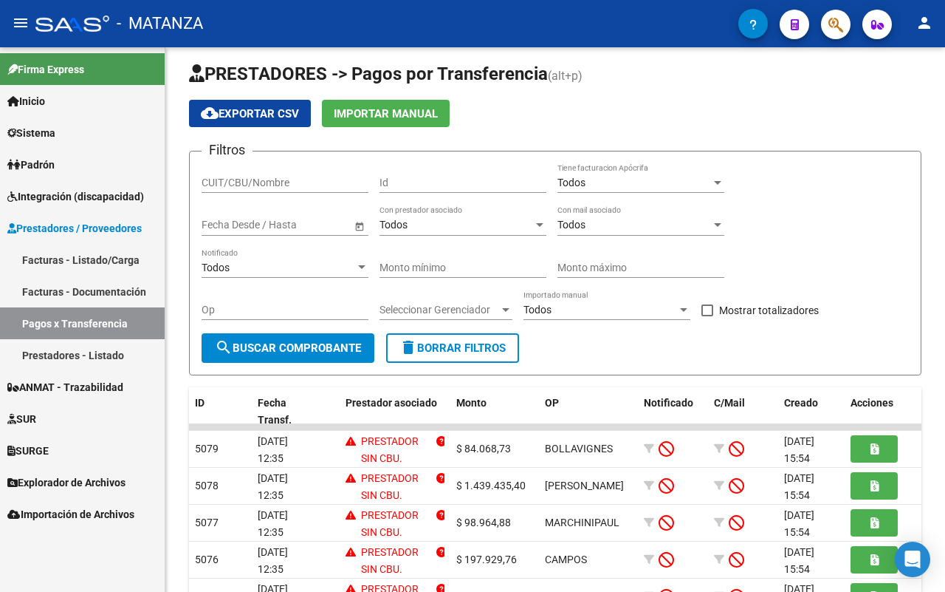
scroll to position [0, 0]
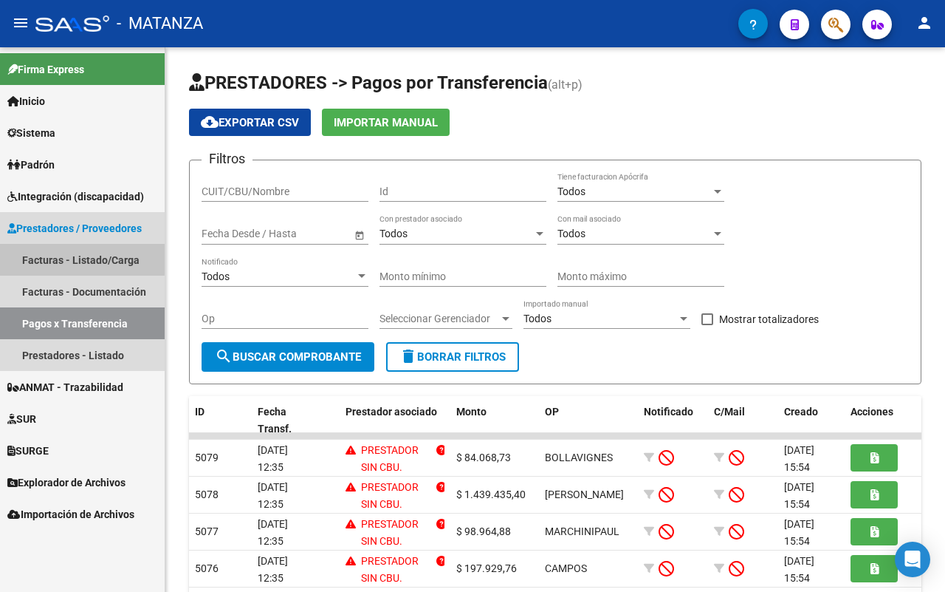
click at [50, 256] on link "Facturas - Listado/Carga" at bounding box center [82, 260] width 165 height 32
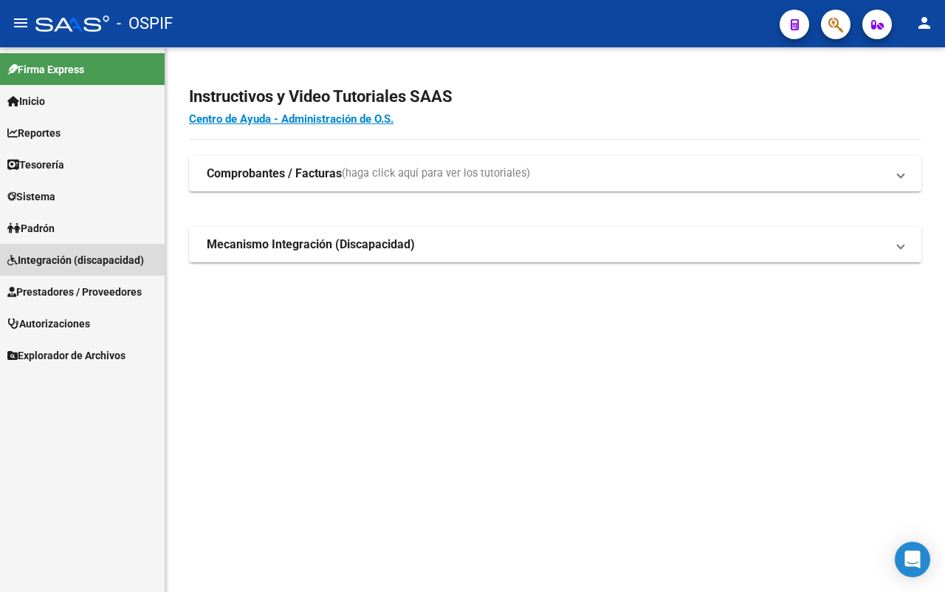
click at [98, 247] on link "Integración (discapacidad)" at bounding box center [82, 260] width 165 height 32
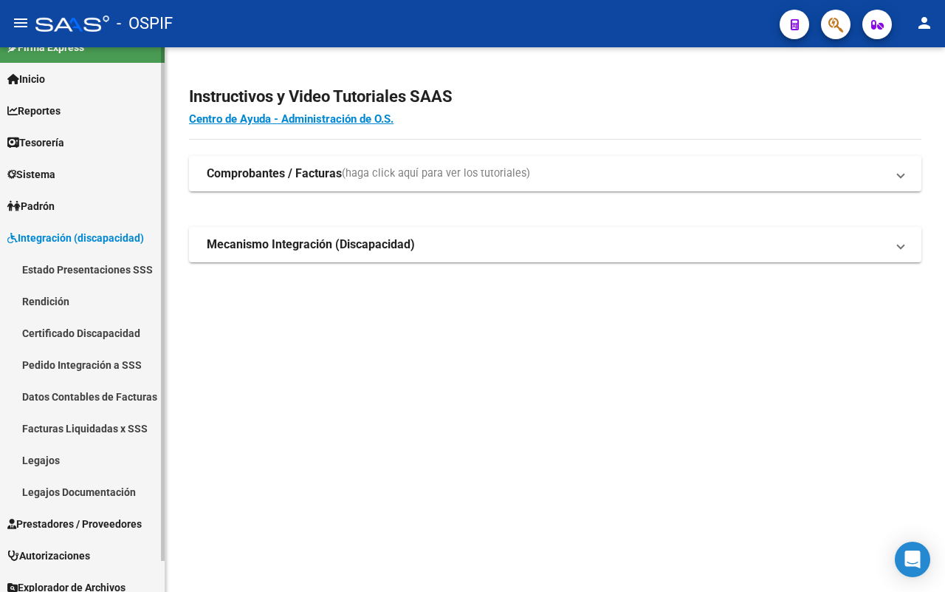
scroll to position [32, 0]
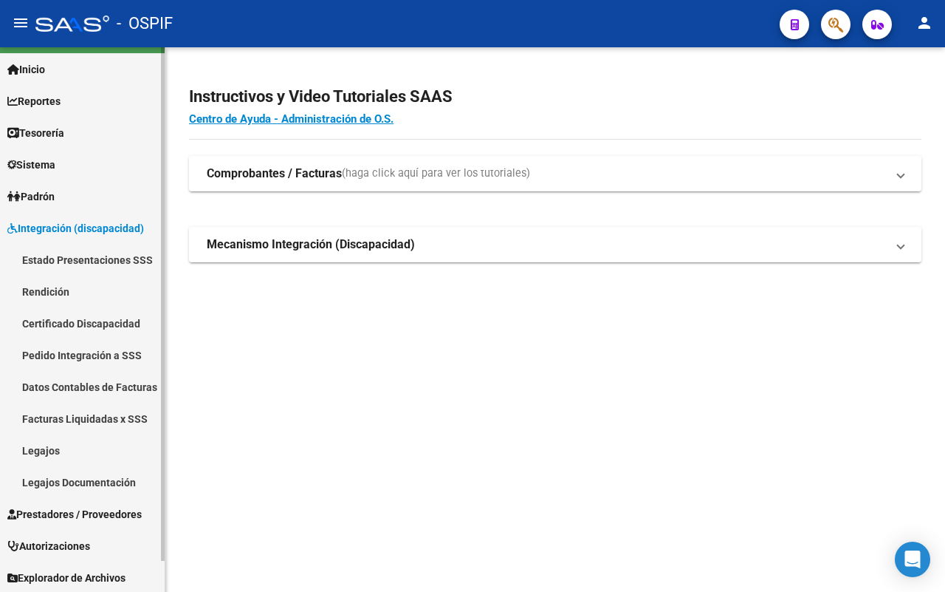
click at [56, 513] on span "Prestadores / Proveedores" at bounding box center [74, 514] width 134 height 16
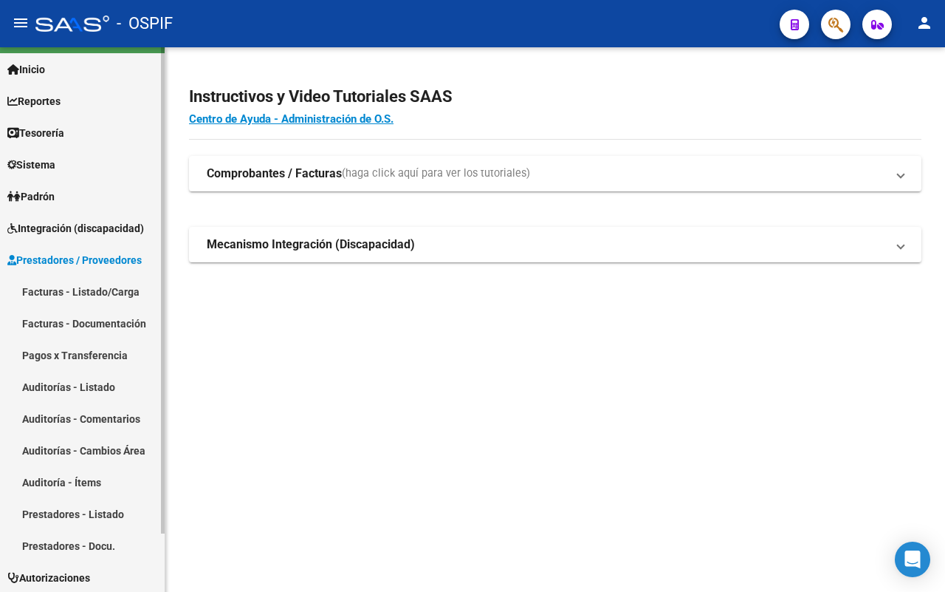
click at [108, 287] on link "Facturas - Listado/Carga" at bounding box center [82, 291] width 165 height 32
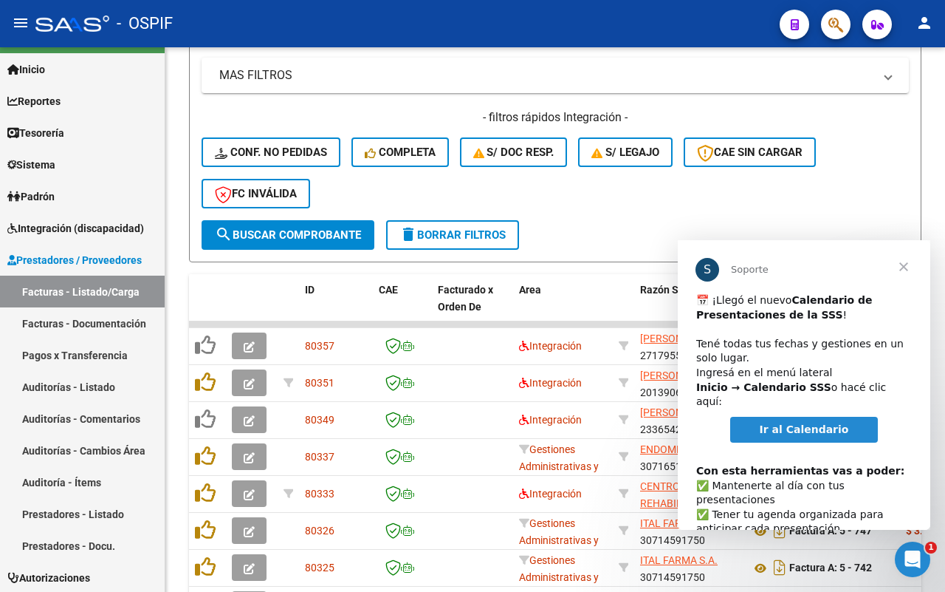
scroll to position [76, 0]
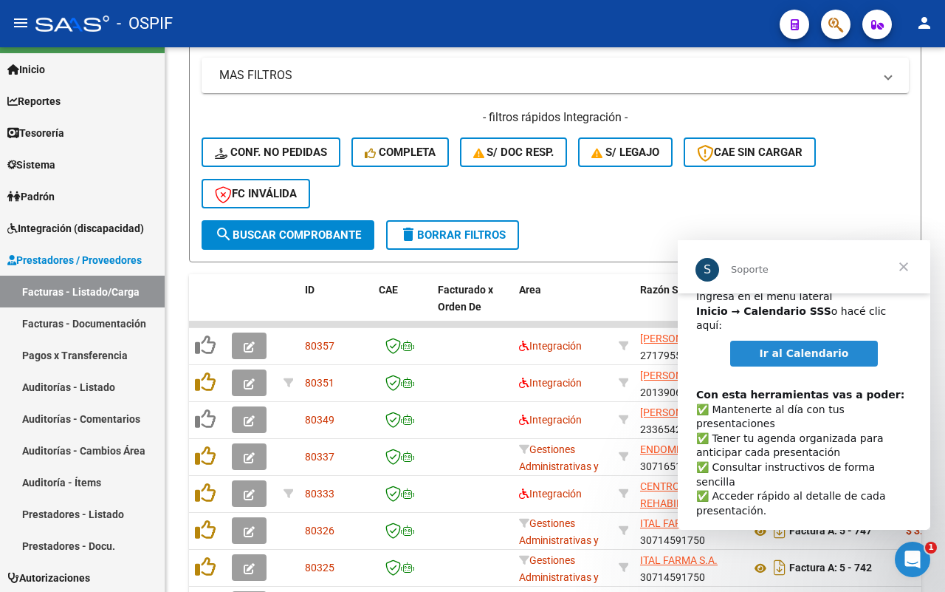
click at [899, 266] on span "Cerrar" at bounding box center [903, 266] width 53 height 53
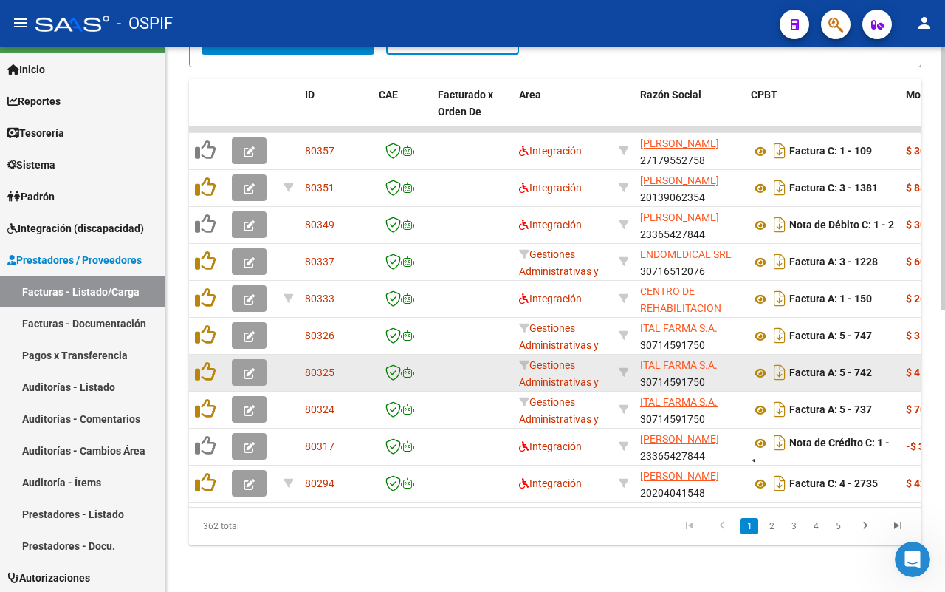
scroll to position [122, 0]
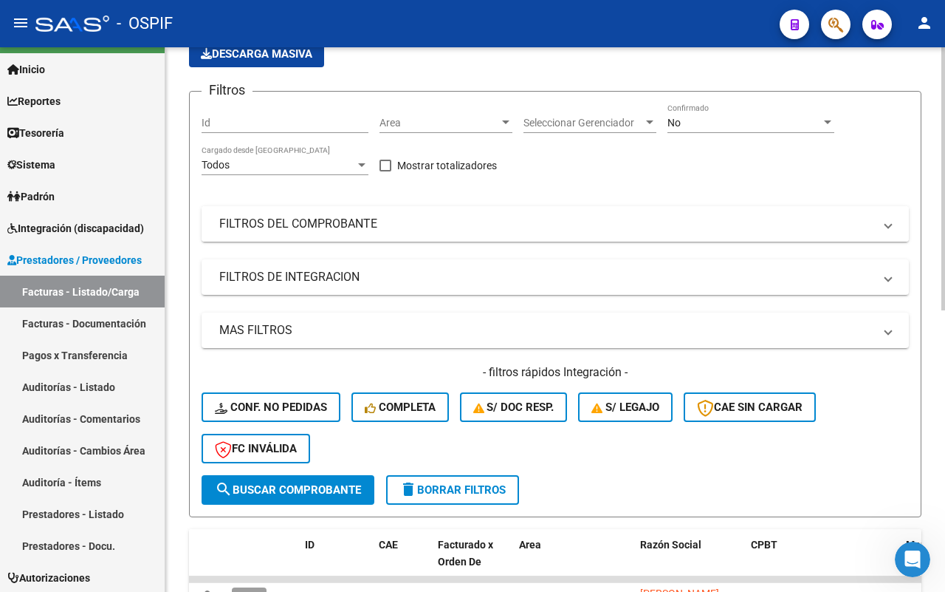
click at [391, 227] on mat-panel-title "FILTROS DEL COMPROBANTE" at bounding box center [546, 224] width 654 height 16
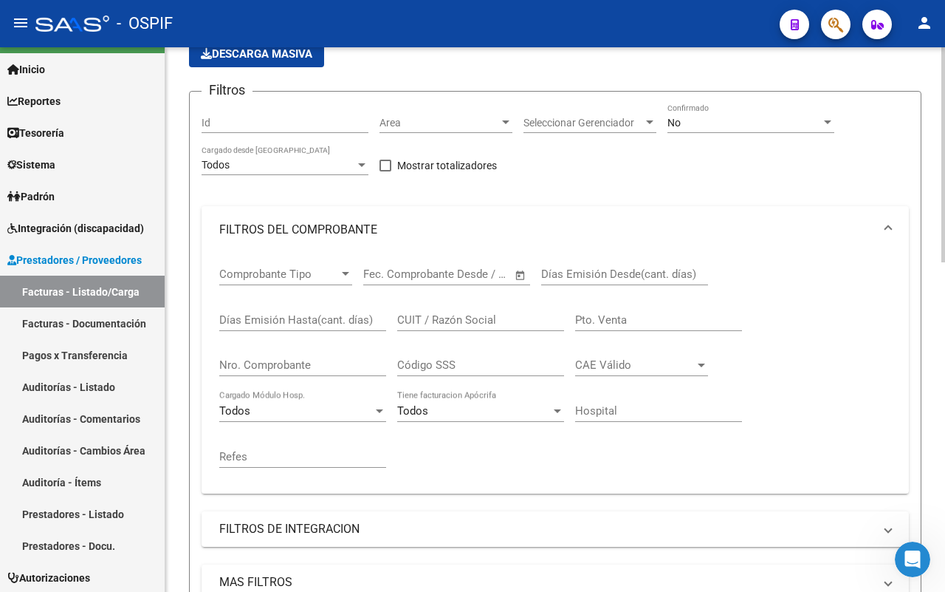
click at [456, 318] on input "CUIT / Razón Social" at bounding box center [480, 319] width 167 height 13
type input "VIAJERO"
click at [717, 120] on div "No" at bounding box center [745, 123] width 154 height 13
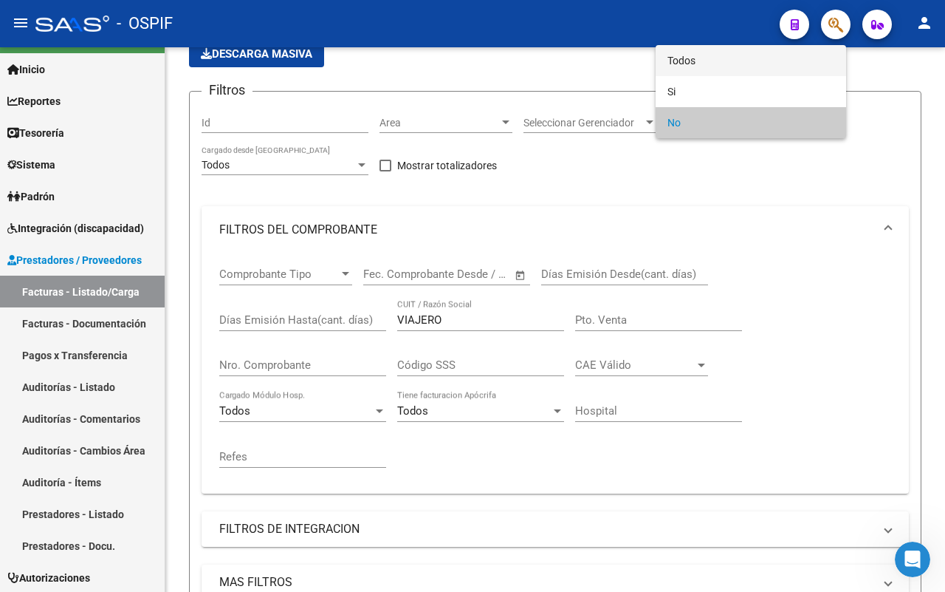
click at [709, 58] on span "Todos" at bounding box center [751, 60] width 167 height 31
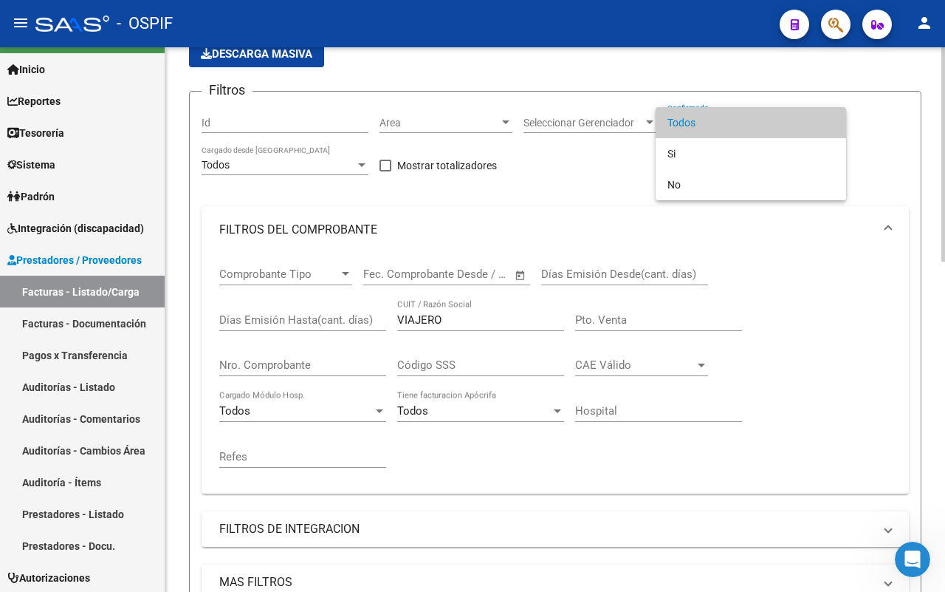
click at [729, 118] on span "Todos" at bounding box center [751, 122] width 167 height 31
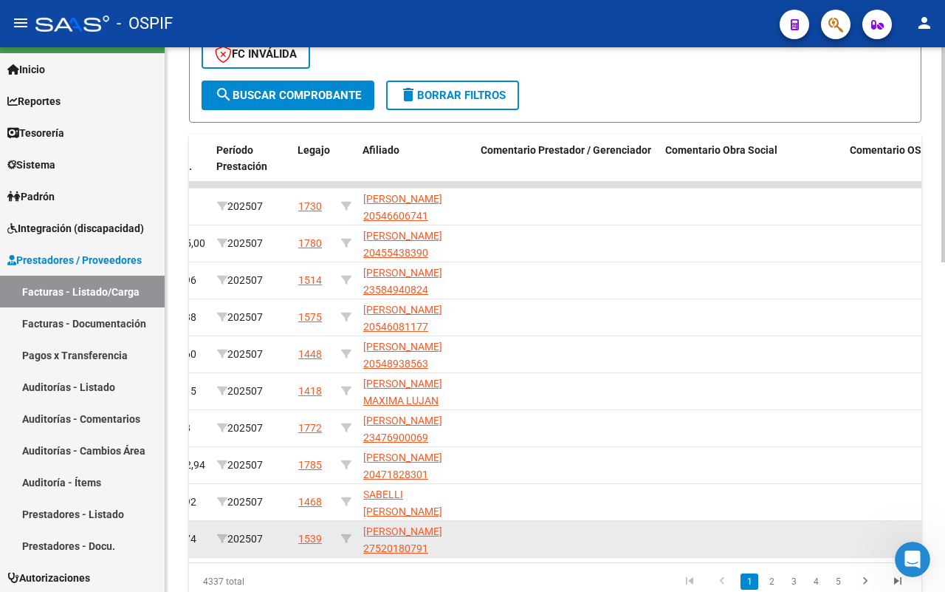
scroll to position [832, 0]
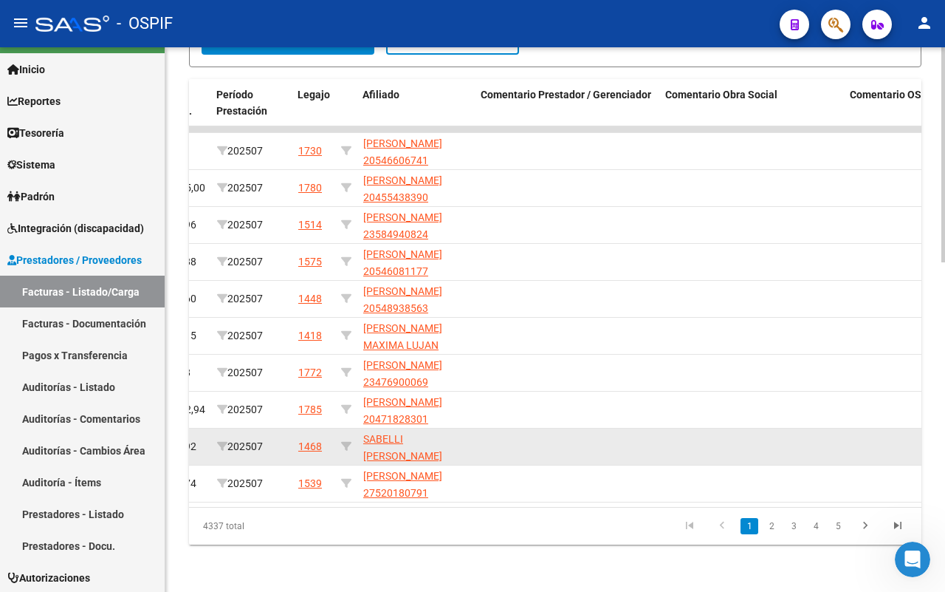
drag, startPoint x: 772, startPoint y: 529, endPoint x: 546, endPoint y: 443, distance: 241.0
click at [772, 527] on link "2" at bounding box center [772, 526] width 18 height 16
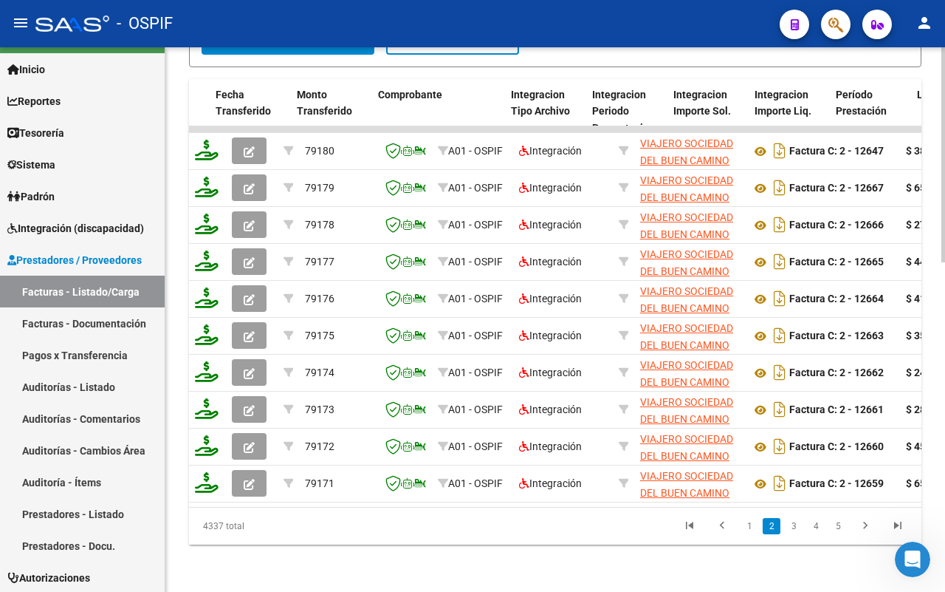
scroll to position [0, 2918]
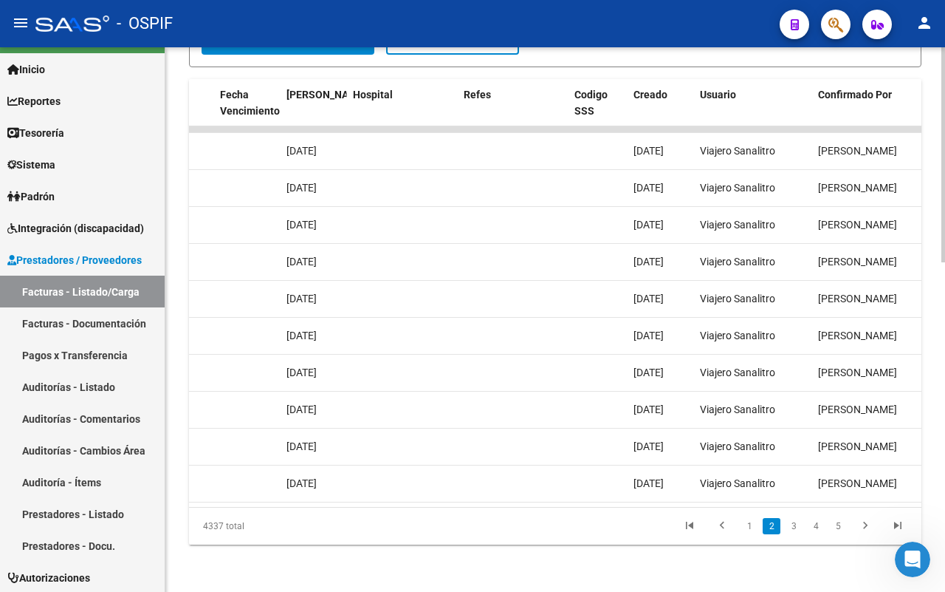
drag, startPoint x: 795, startPoint y: 529, endPoint x: 535, endPoint y: 544, distance: 259.6
click at [795, 528] on link "3" at bounding box center [794, 526] width 18 height 16
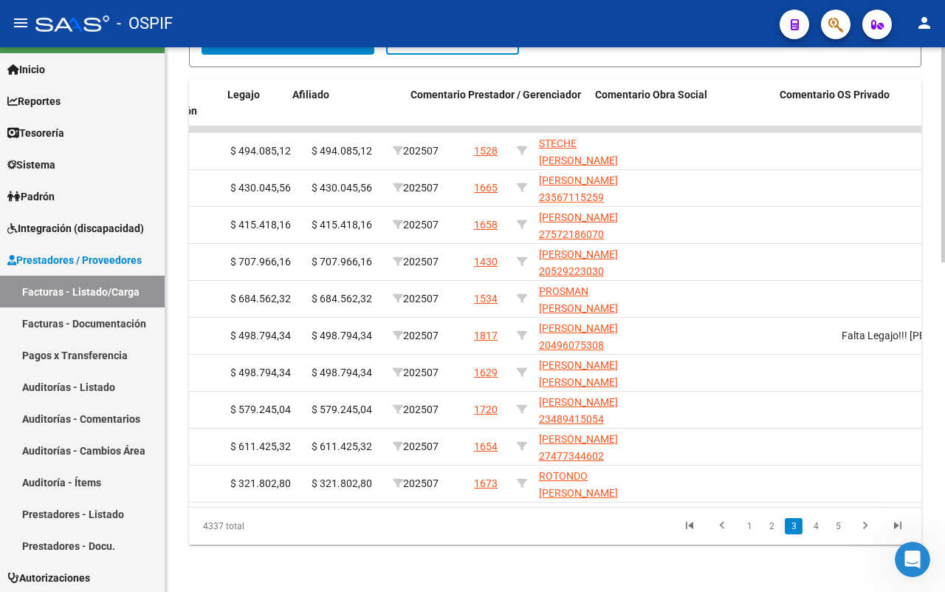
scroll to position [0, 2173]
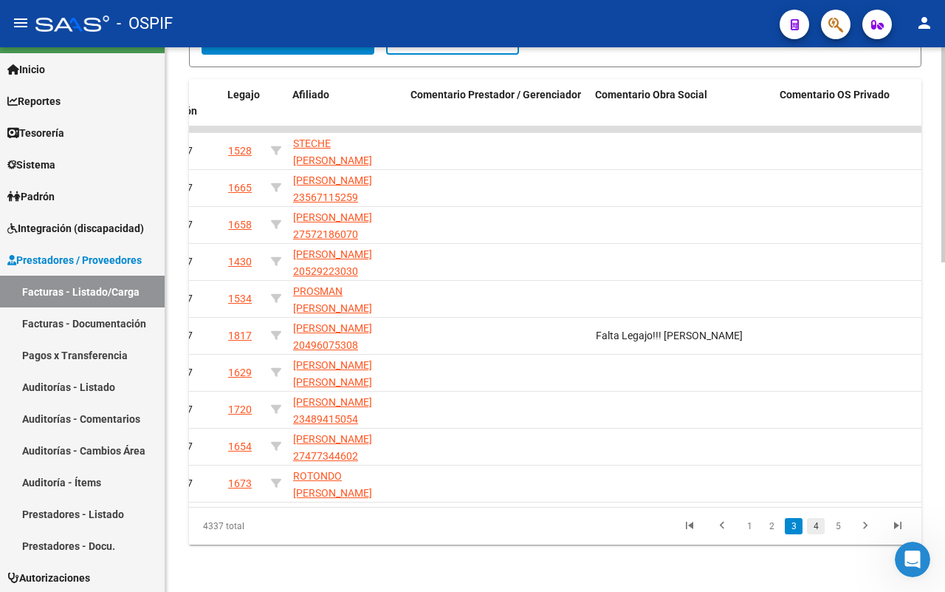
click at [816, 530] on link "4" at bounding box center [816, 526] width 18 height 16
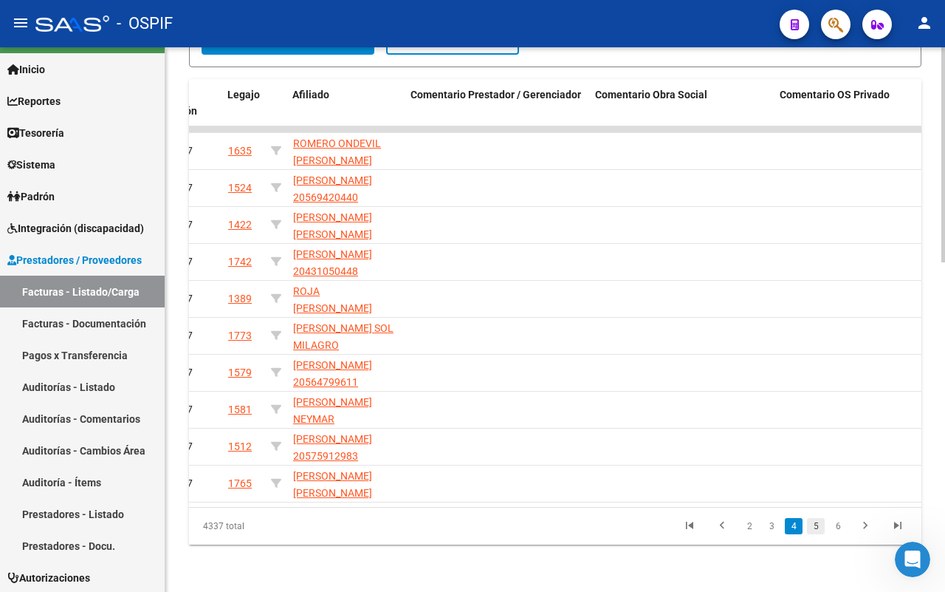
click at [818, 530] on link "5" at bounding box center [816, 526] width 18 height 16
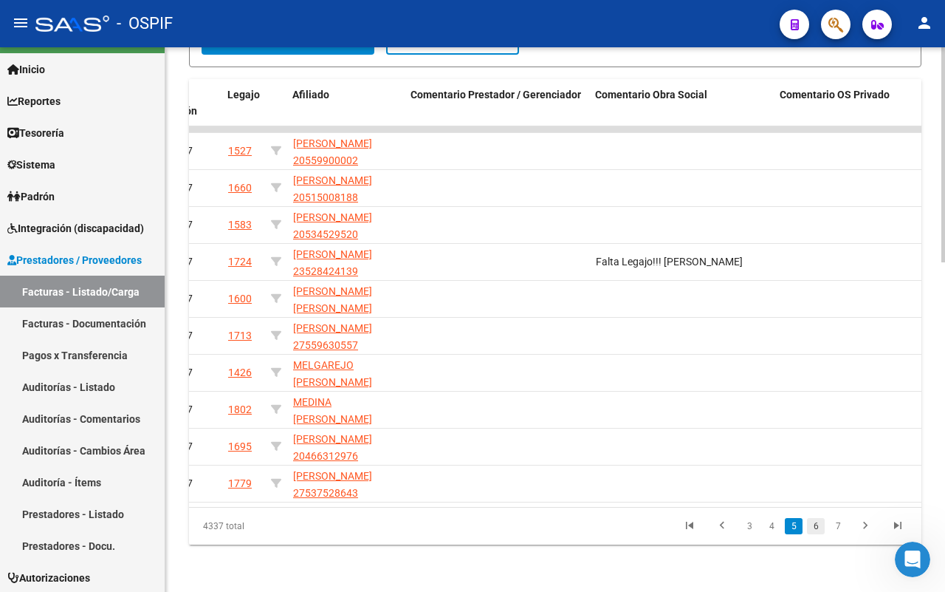
click at [817, 532] on link "6" at bounding box center [816, 526] width 18 height 16
click at [834, 526] on link "8" at bounding box center [838, 526] width 18 height 16
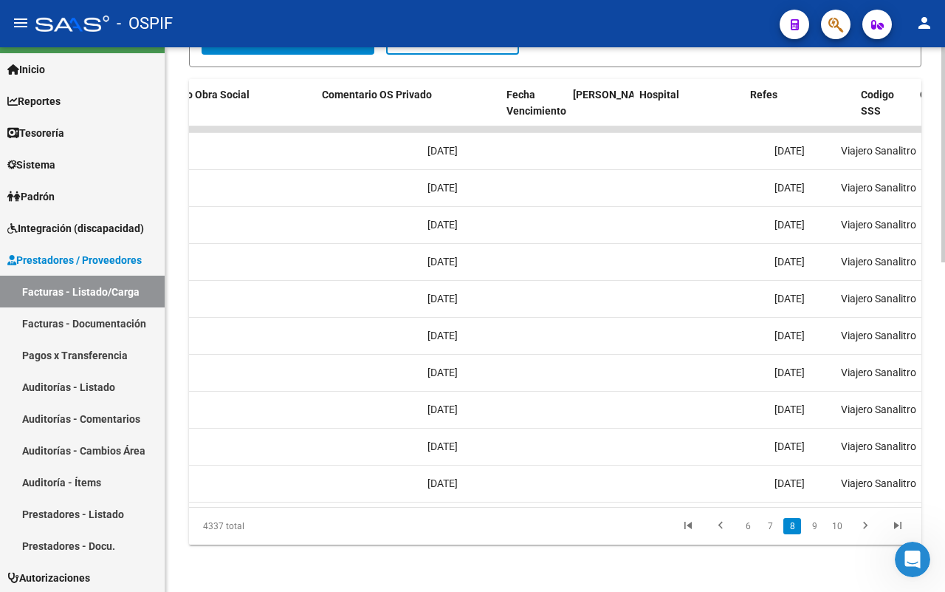
scroll to position [0, 2309]
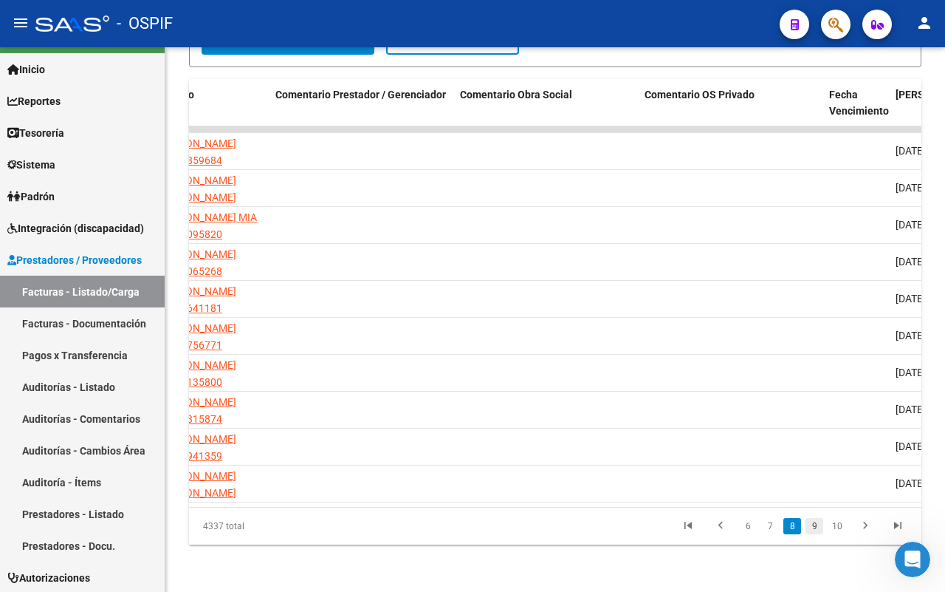
click at [816, 525] on link "9" at bounding box center [815, 526] width 18 height 16
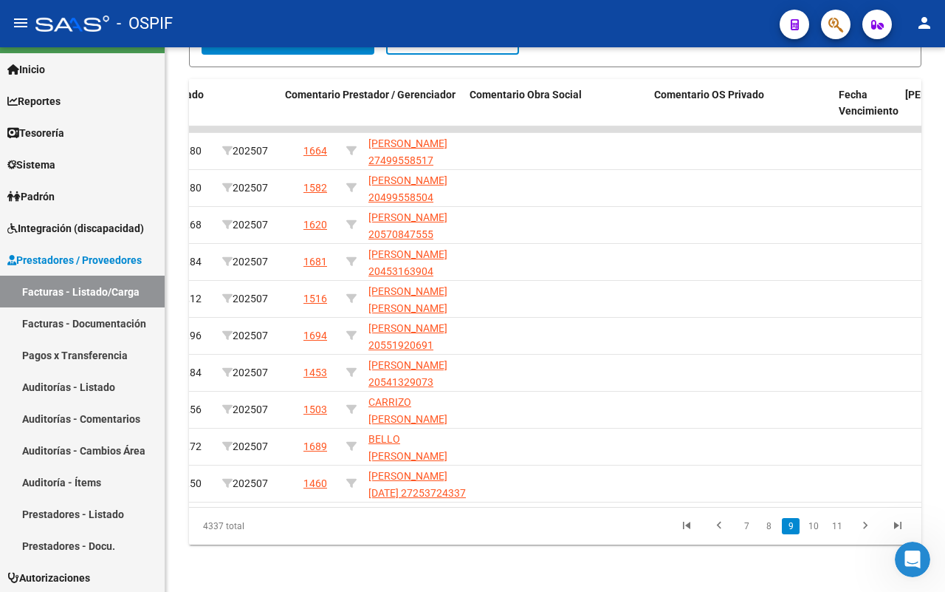
scroll to position [0, 2299]
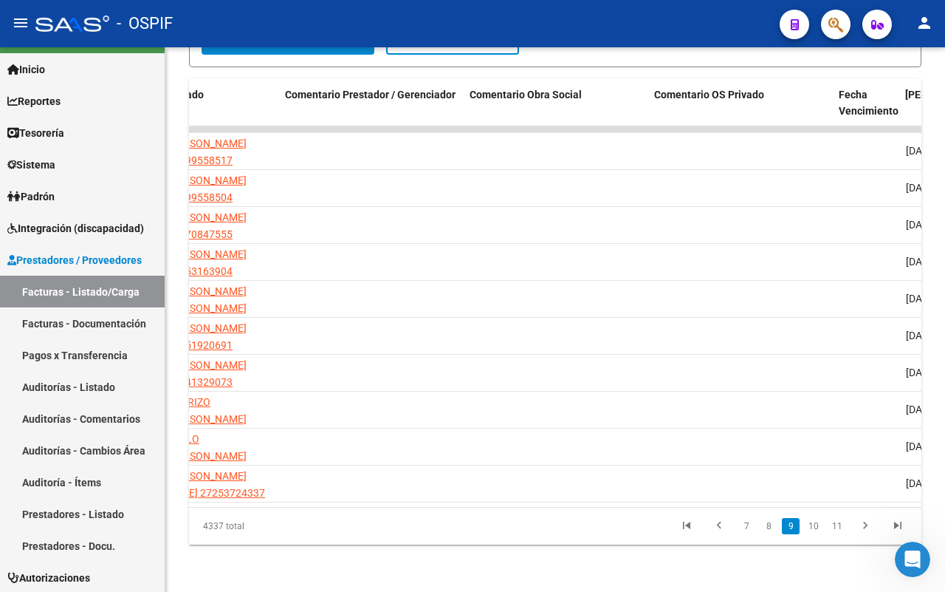
drag, startPoint x: 814, startPoint y: 532, endPoint x: 673, endPoint y: 532, distance: 141.0
click at [813, 530] on link "10" at bounding box center [813, 526] width 19 height 16
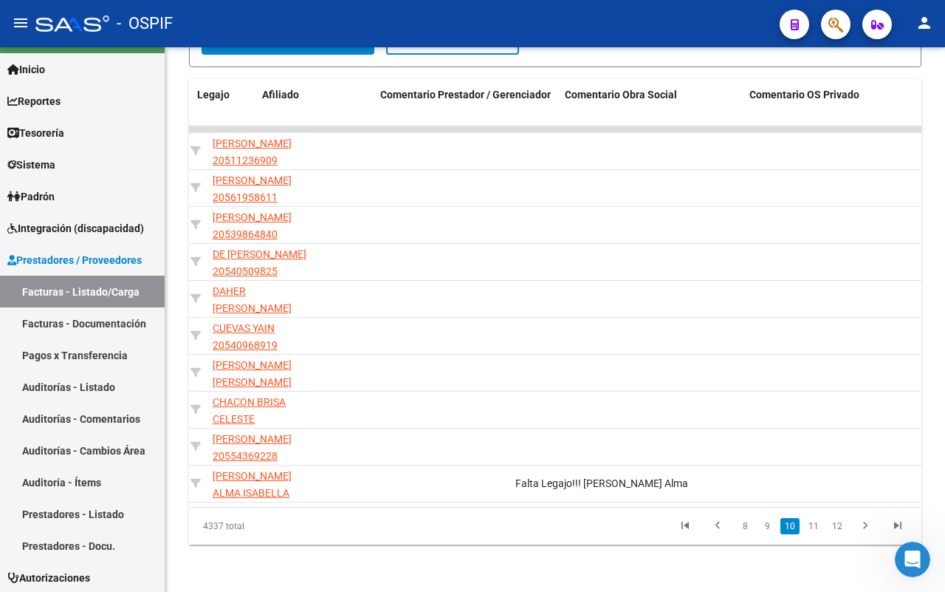
scroll to position [0, 2204]
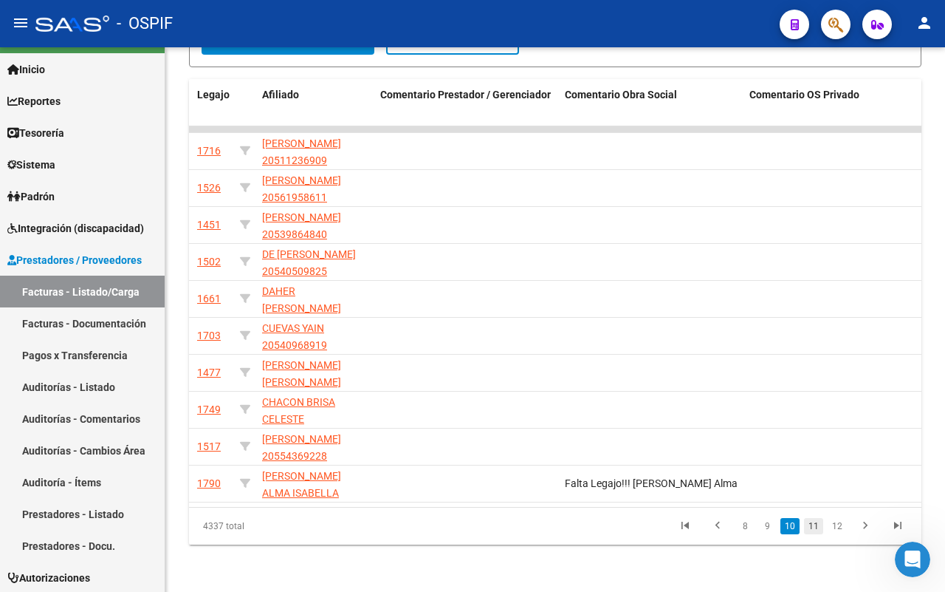
click at [812, 526] on link "11" at bounding box center [813, 526] width 19 height 16
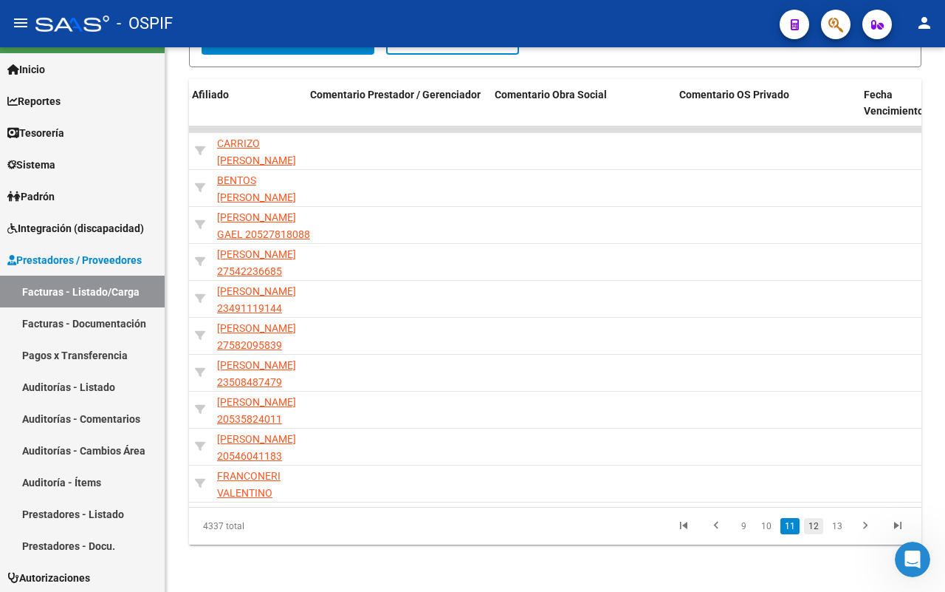
scroll to position [0, 2275]
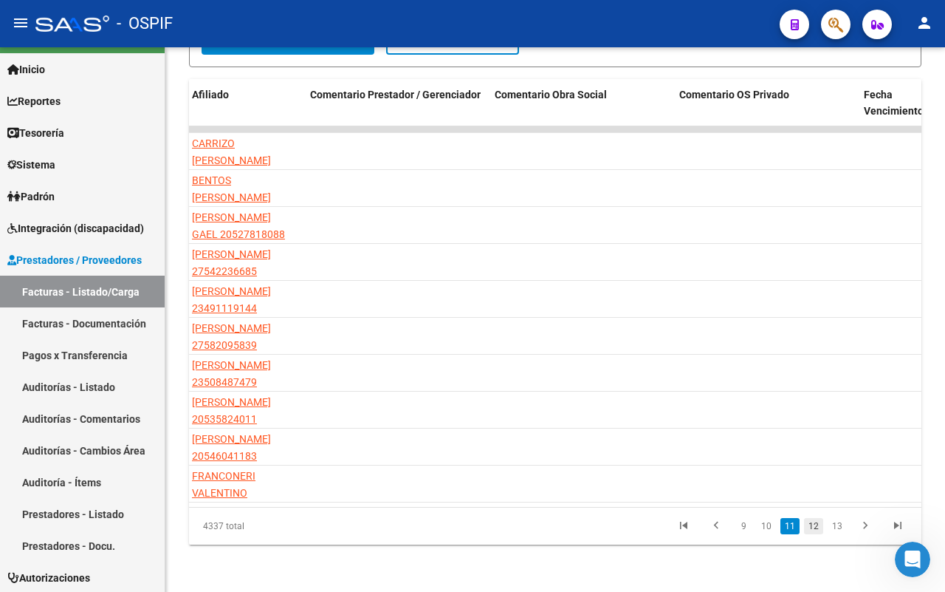
click at [815, 530] on link "12" at bounding box center [813, 526] width 19 height 16
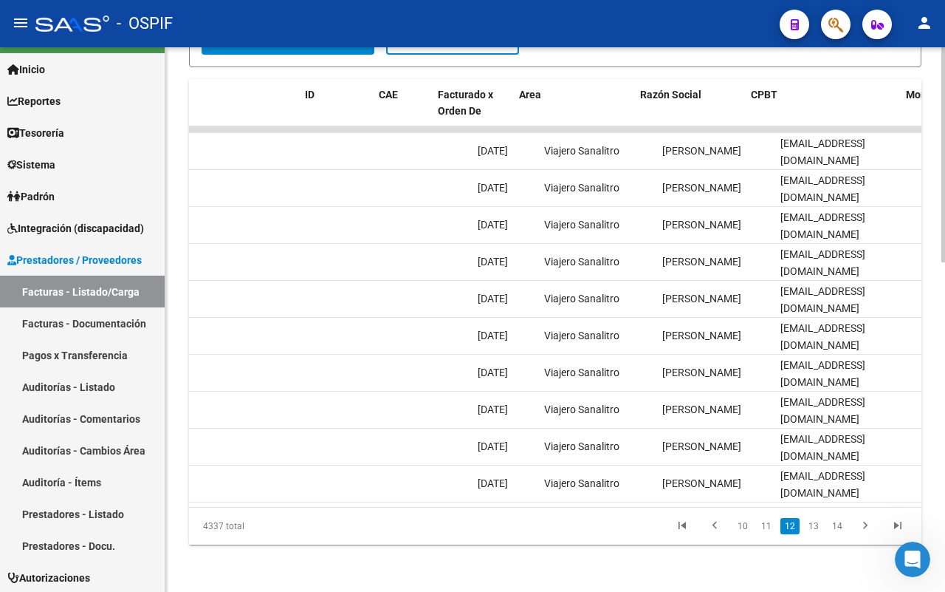
scroll to position [0, 0]
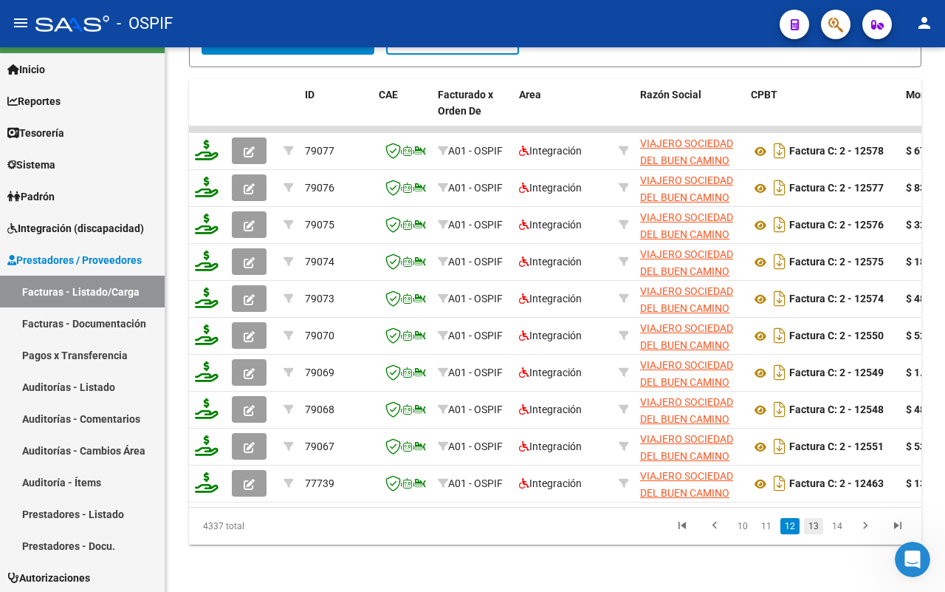
click at [815, 527] on link "13" at bounding box center [813, 526] width 19 height 16
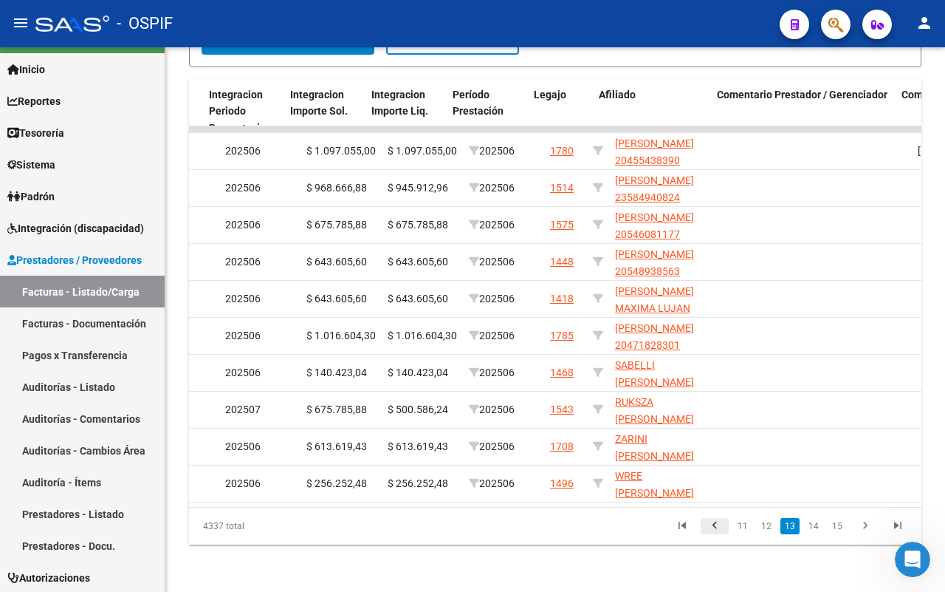
scroll to position [0, 1867]
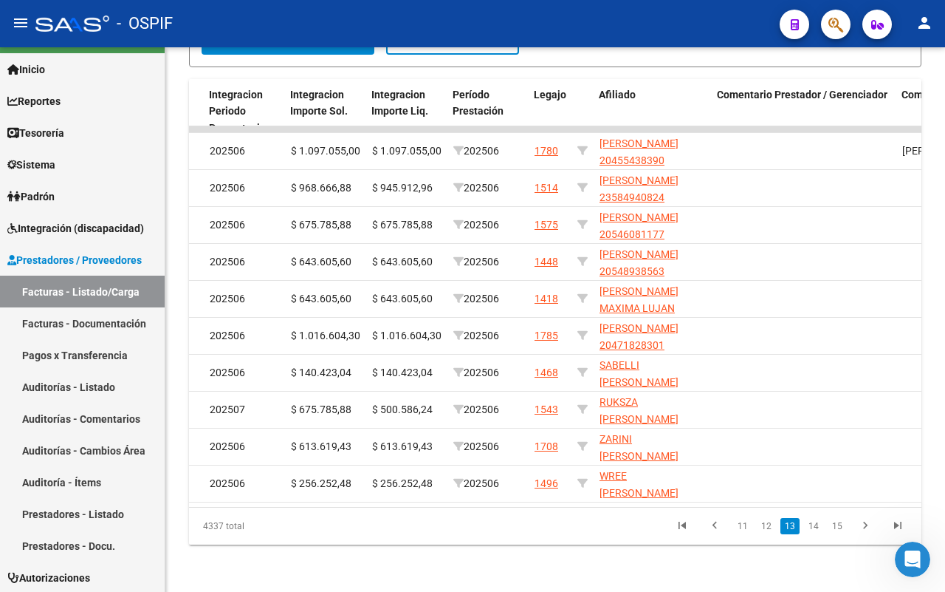
click at [714, 528] on icon "go to previous page" at bounding box center [714, 527] width 19 height 18
click at [714, 528] on div "4337 total 11 12 13 14 15" at bounding box center [555, 525] width 733 height 37
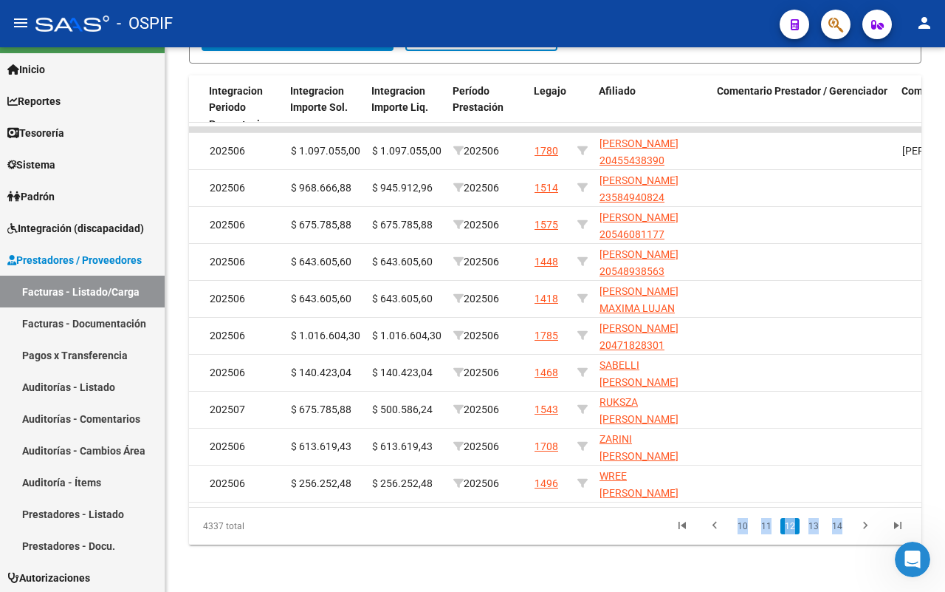
click at [684, 529] on icon "go to first page" at bounding box center [682, 527] width 19 height 18
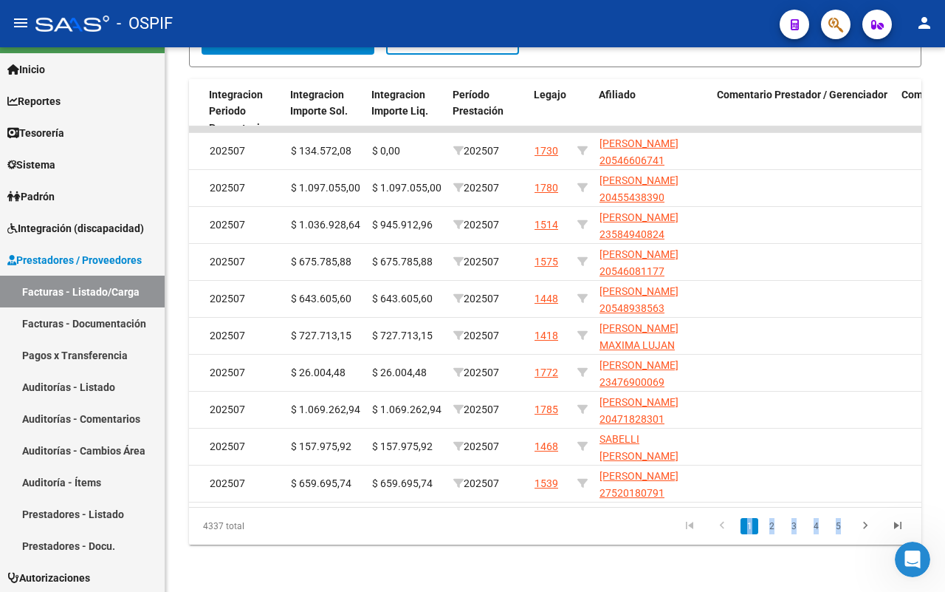
click at [724, 528] on icon "go to previous page" at bounding box center [722, 527] width 19 height 18
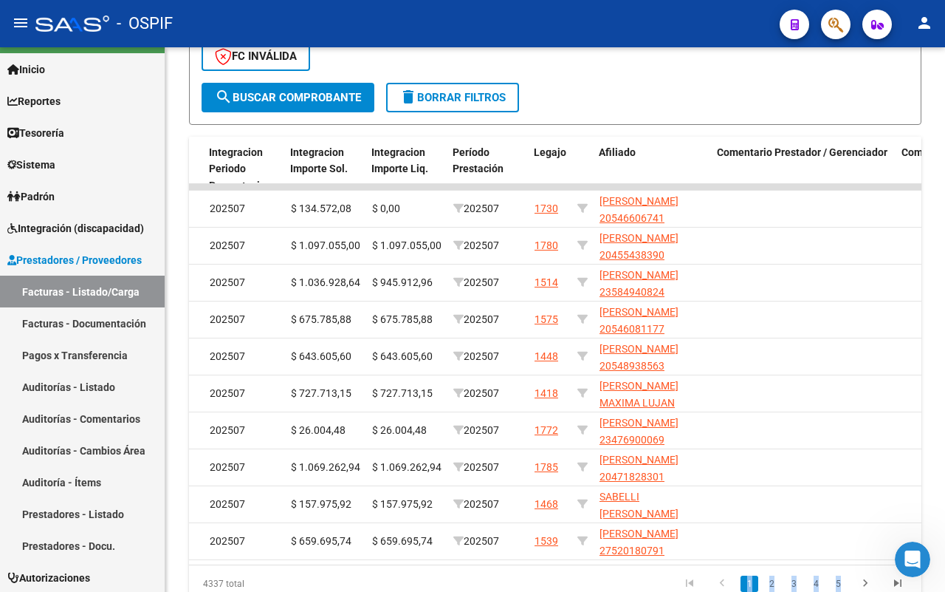
scroll to position [832, 0]
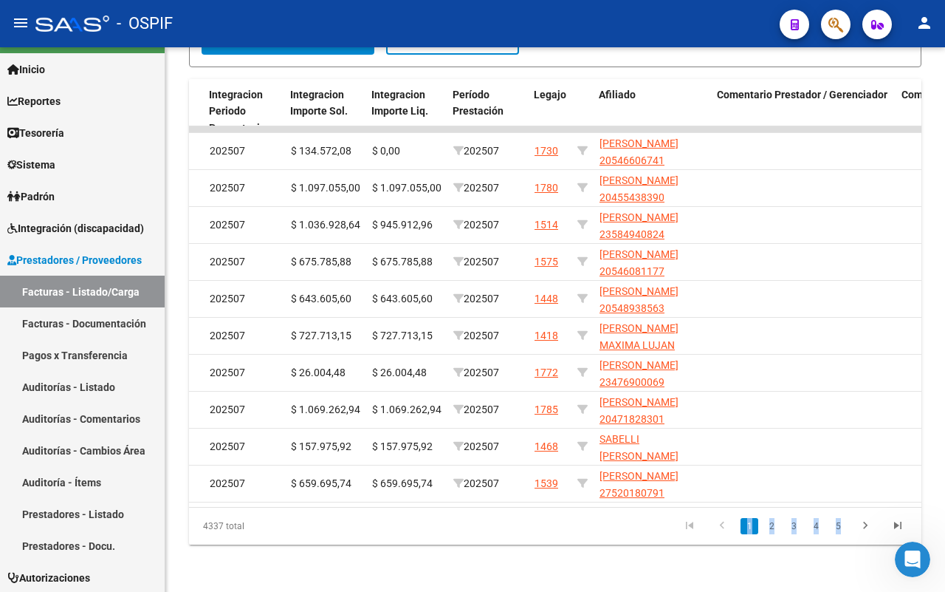
click at [696, 529] on icon "go to first page" at bounding box center [689, 527] width 19 height 18
click at [752, 524] on link "1" at bounding box center [750, 526] width 18 height 16
click at [895, 525] on icon "go to last page" at bounding box center [897, 527] width 19 height 18
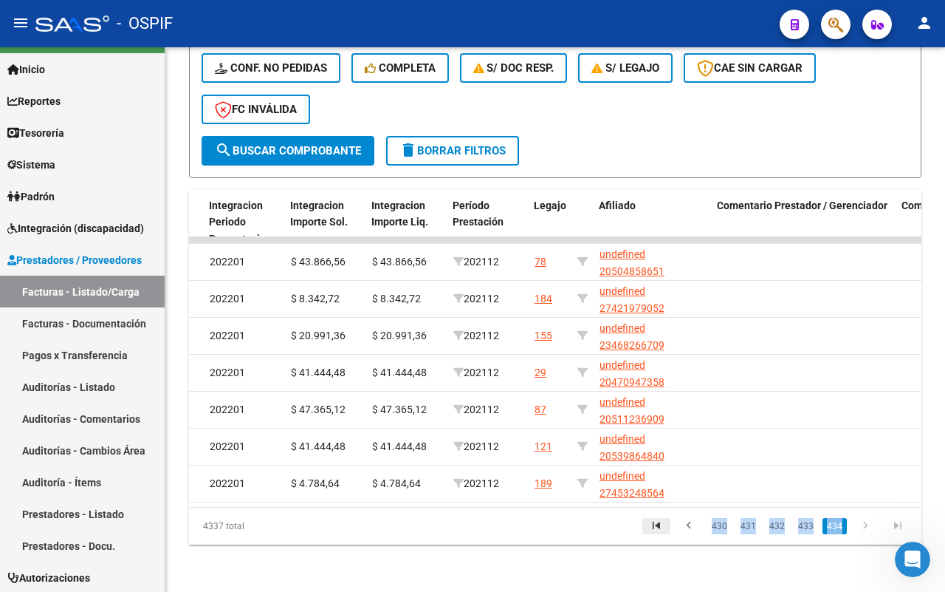
scroll to position [721, 0]
click at [659, 527] on icon "go to first page" at bounding box center [656, 527] width 19 height 18
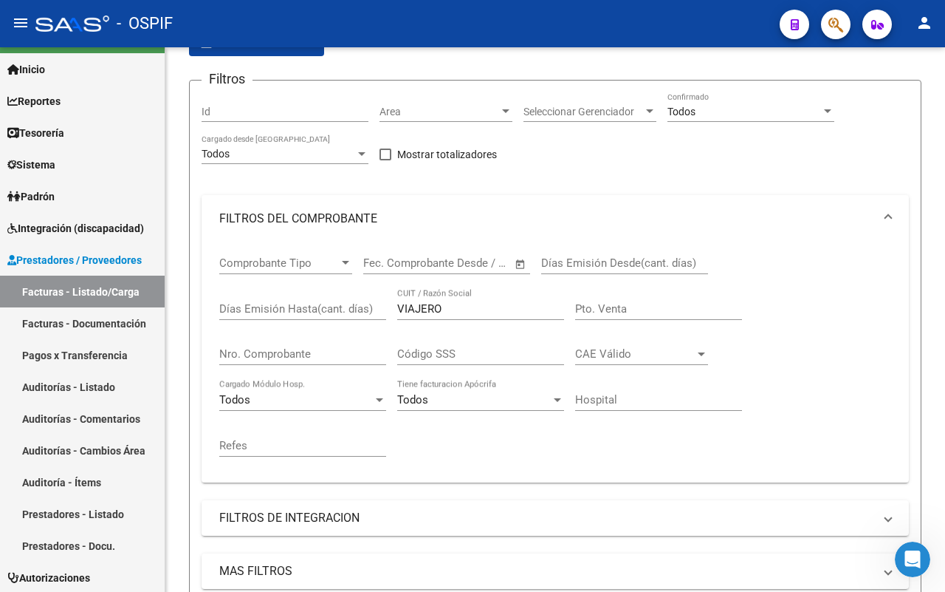
scroll to position [1, 0]
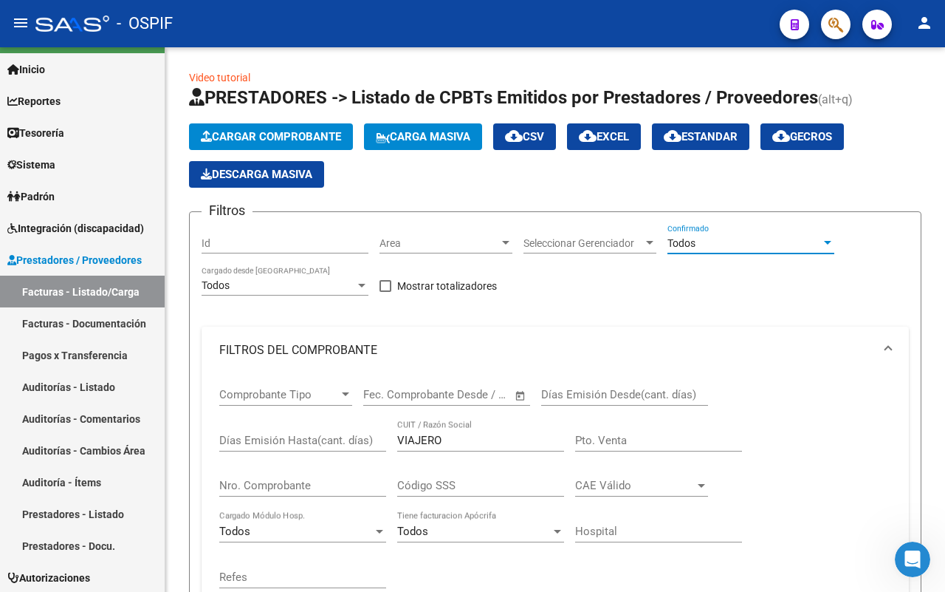
click at [725, 240] on div "Todos" at bounding box center [745, 243] width 154 height 13
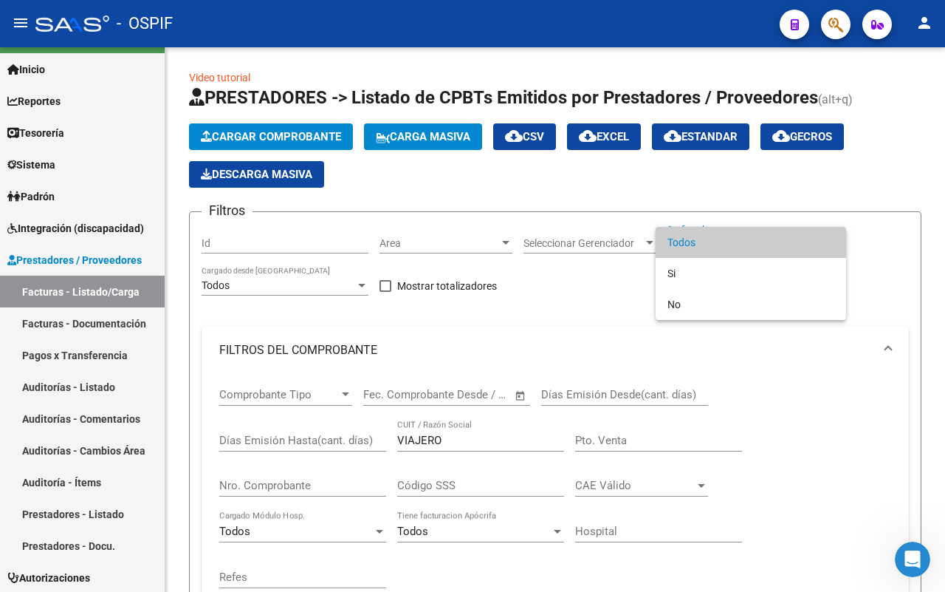
click at [725, 240] on span "Todos" at bounding box center [751, 242] width 167 height 31
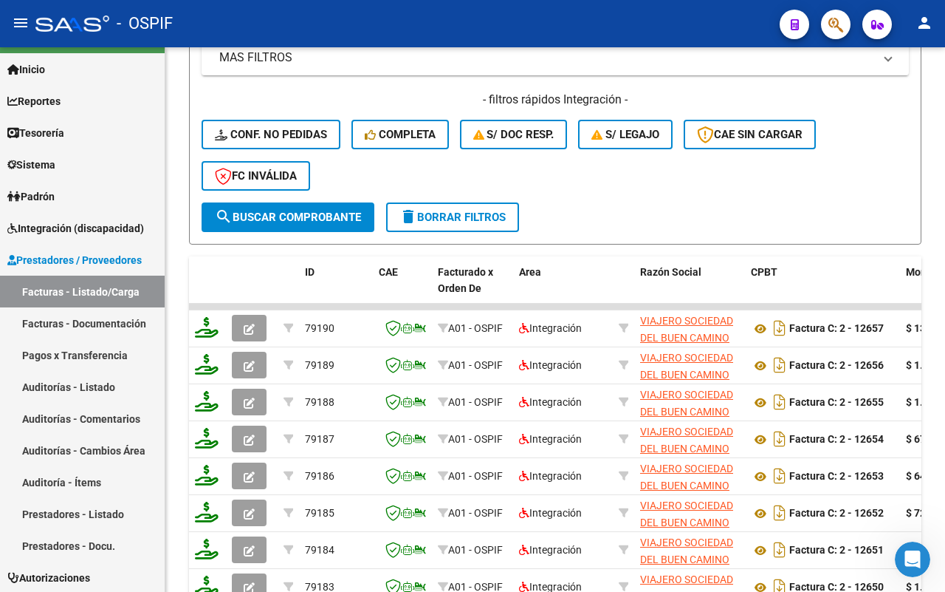
scroll to position [555, 0]
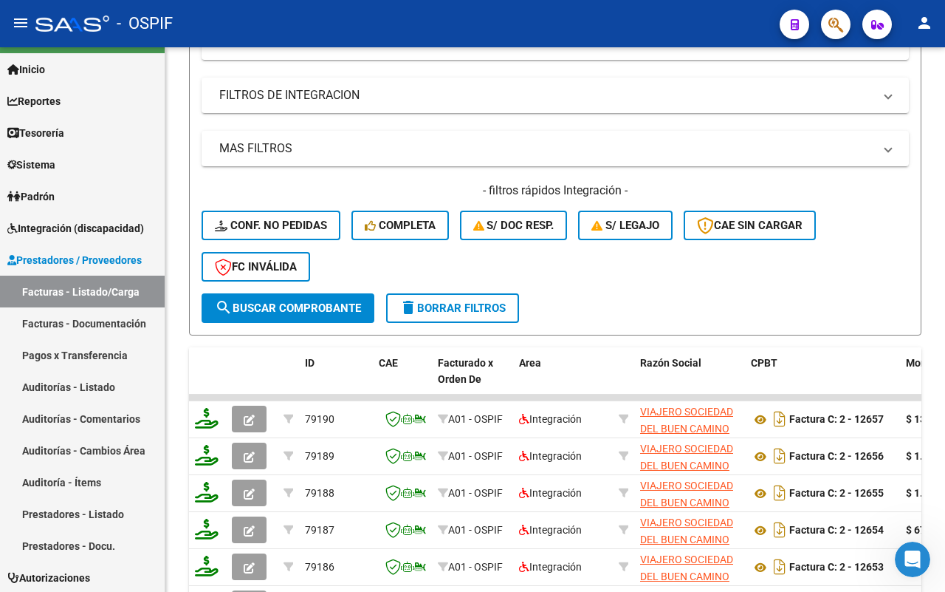
click at [305, 301] on span "search Buscar Comprobante" at bounding box center [288, 307] width 146 height 13
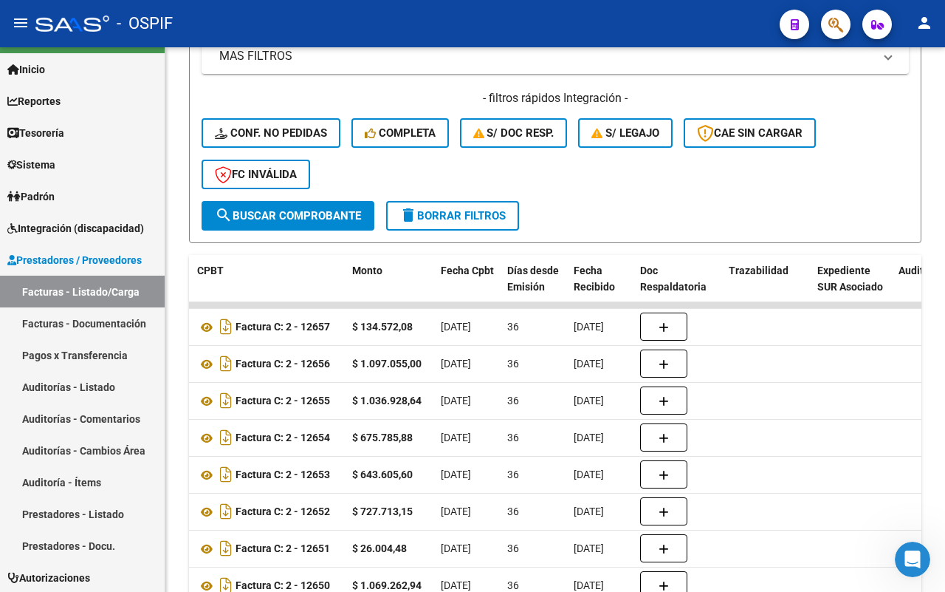
scroll to position [463, 0]
